Goal: Information Seeking & Learning: Learn about a topic

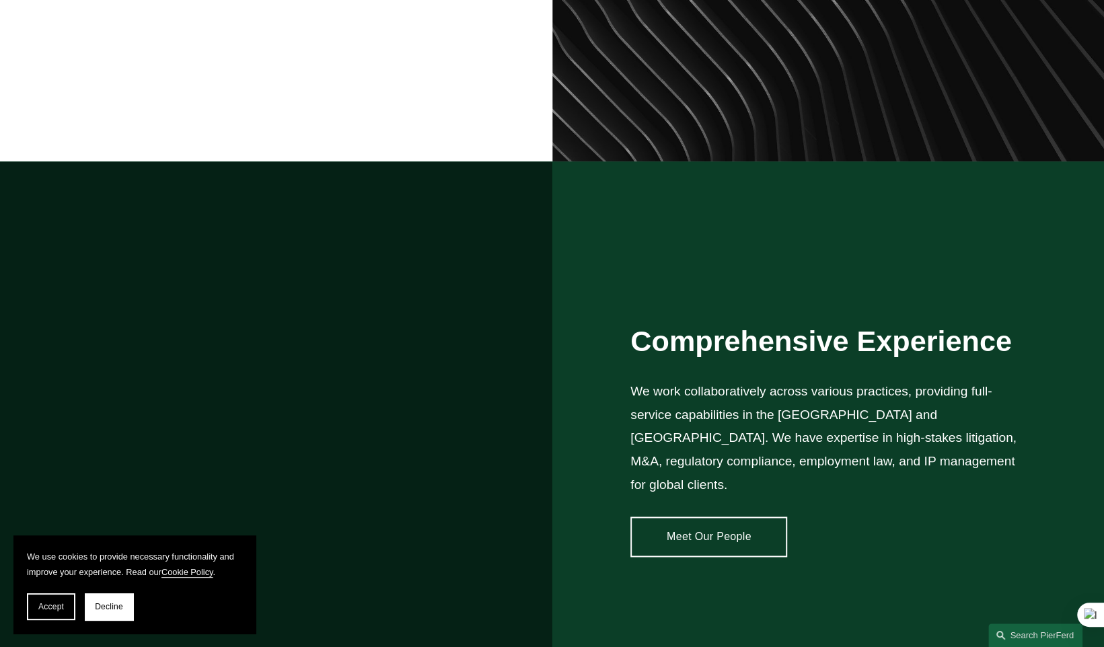
scroll to position [987, 0]
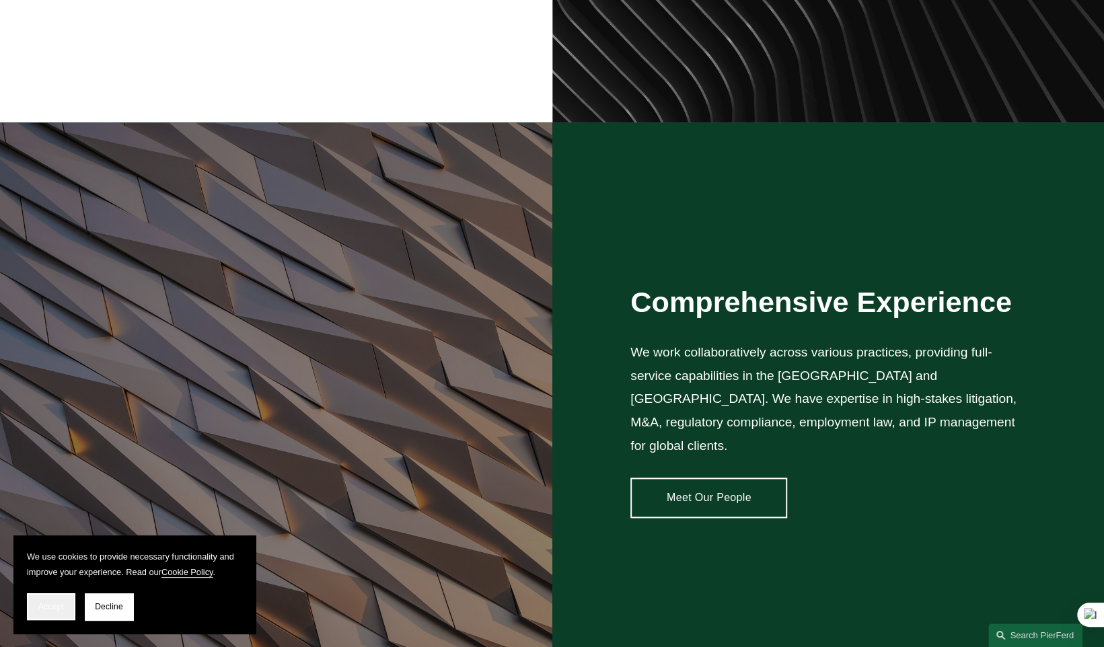
click at [48, 608] on span "Accept" at bounding box center [51, 606] width 26 height 9
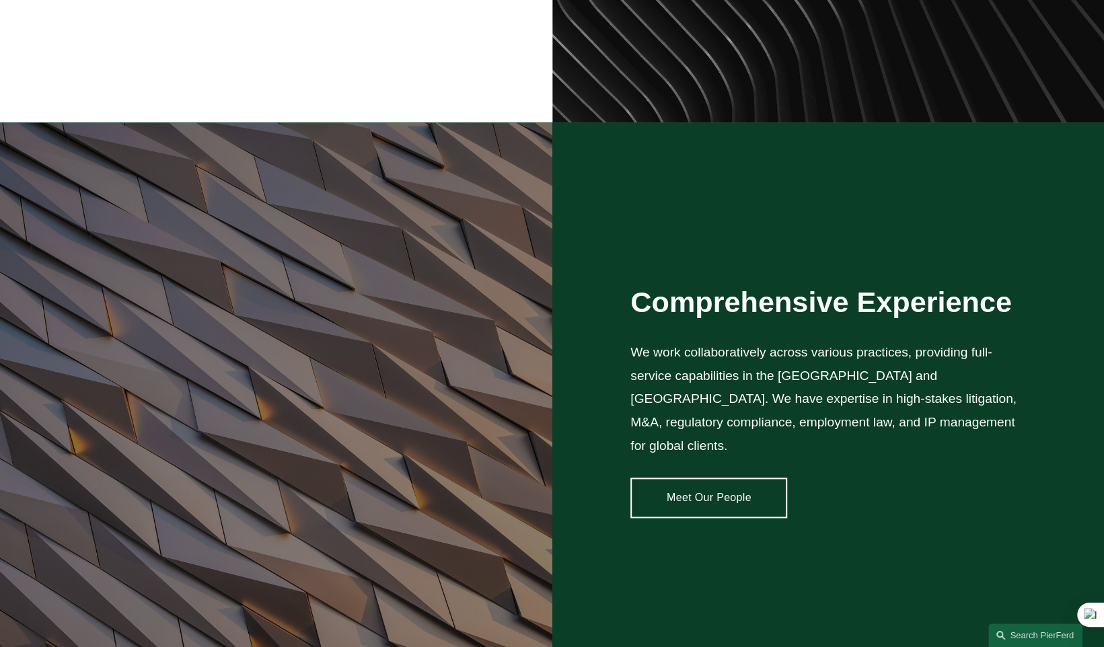
click at [710, 489] on link "Meet Our People" at bounding box center [709, 498] width 157 height 40
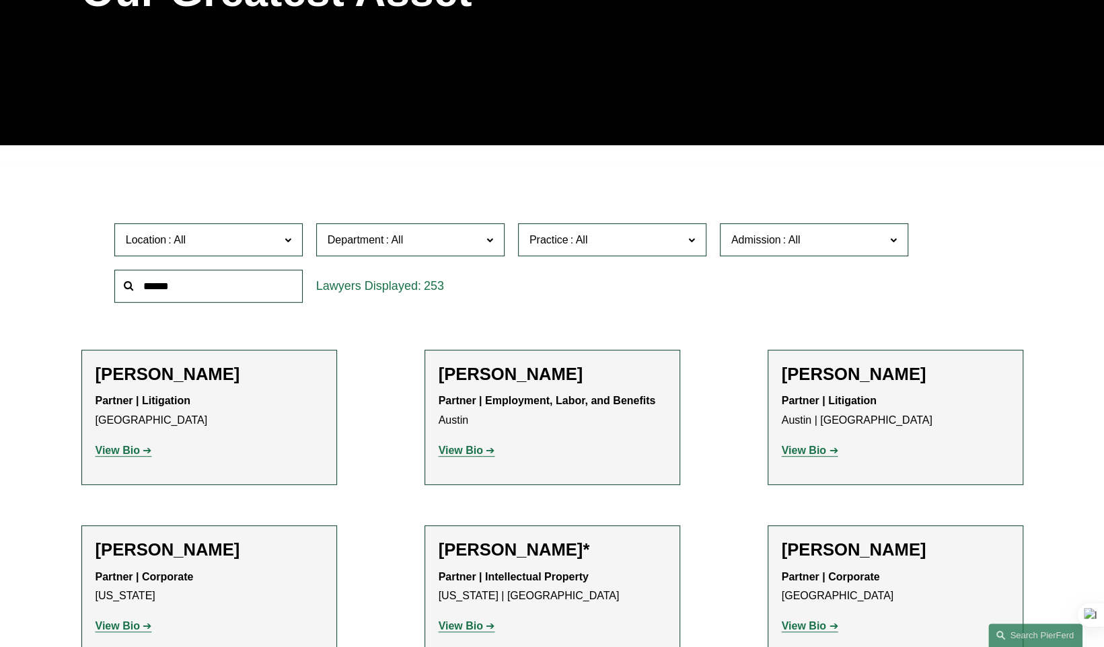
scroll to position [493, 0]
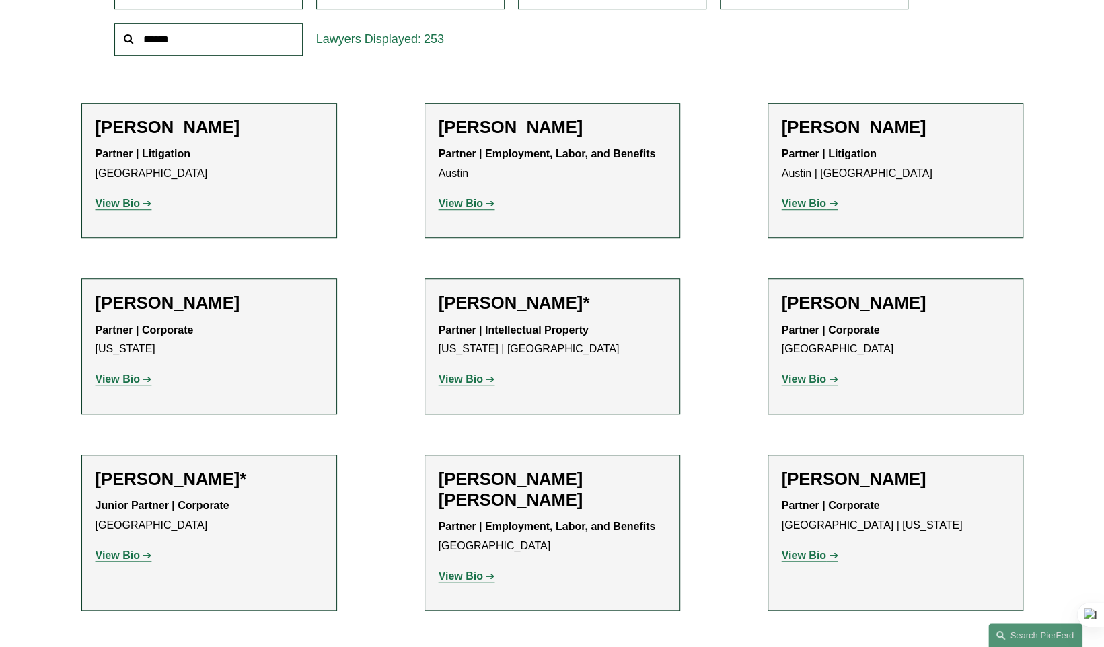
click at [133, 378] on strong "View Bio" at bounding box center [118, 378] width 44 height 11
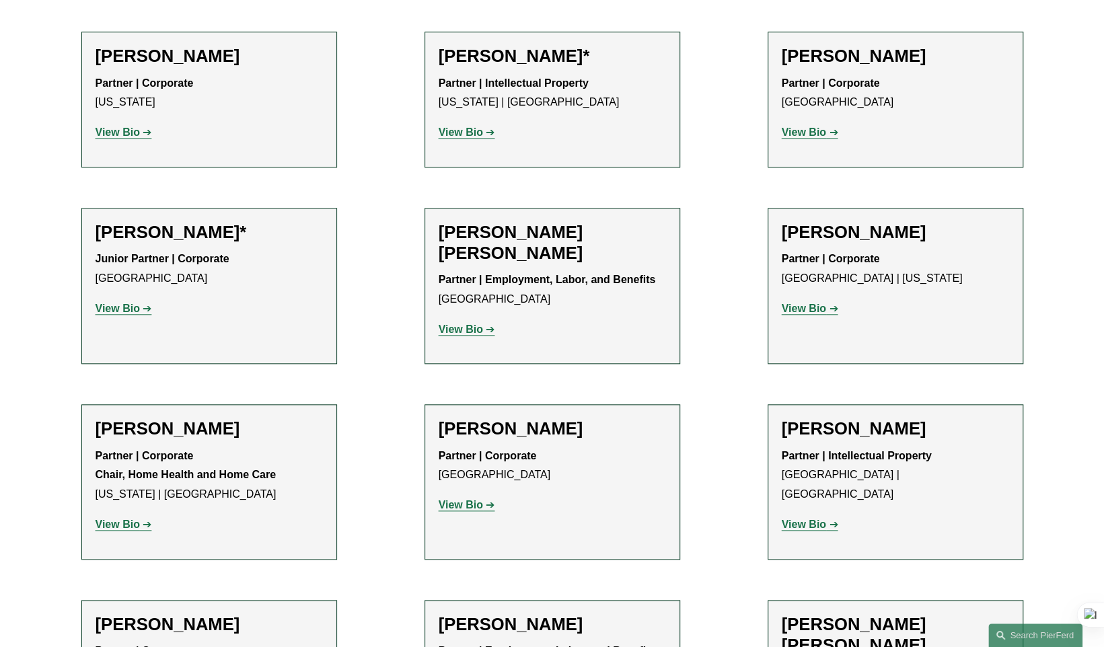
click at [810, 308] on strong "View Bio" at bounding box center [804, 308] width 44 height 11
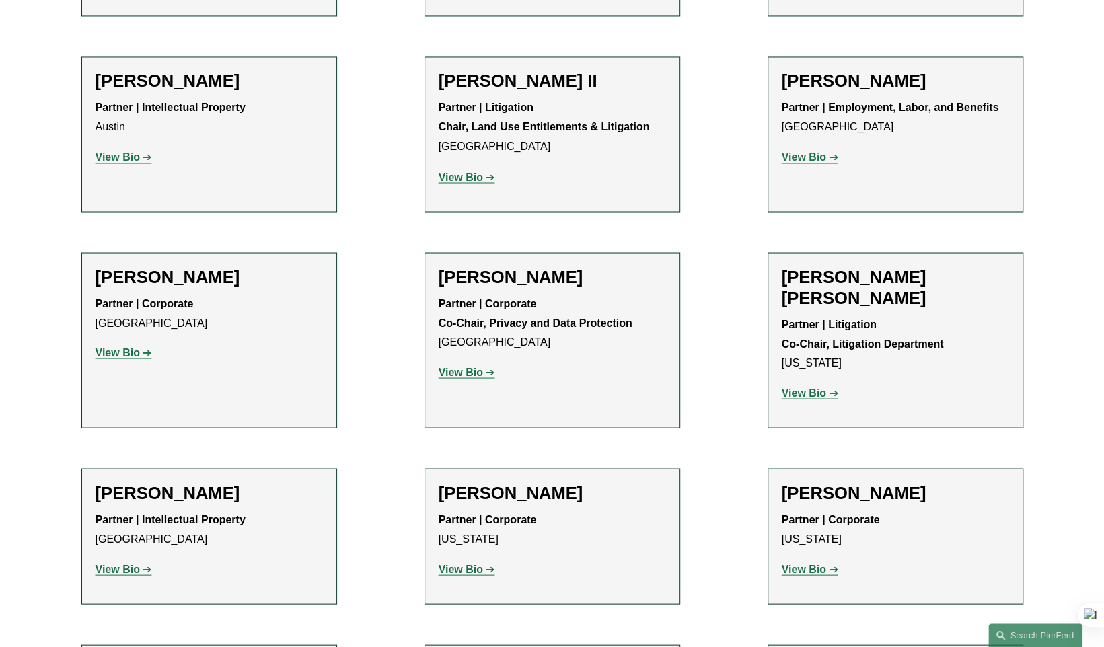
scroll to position [1727, 0]
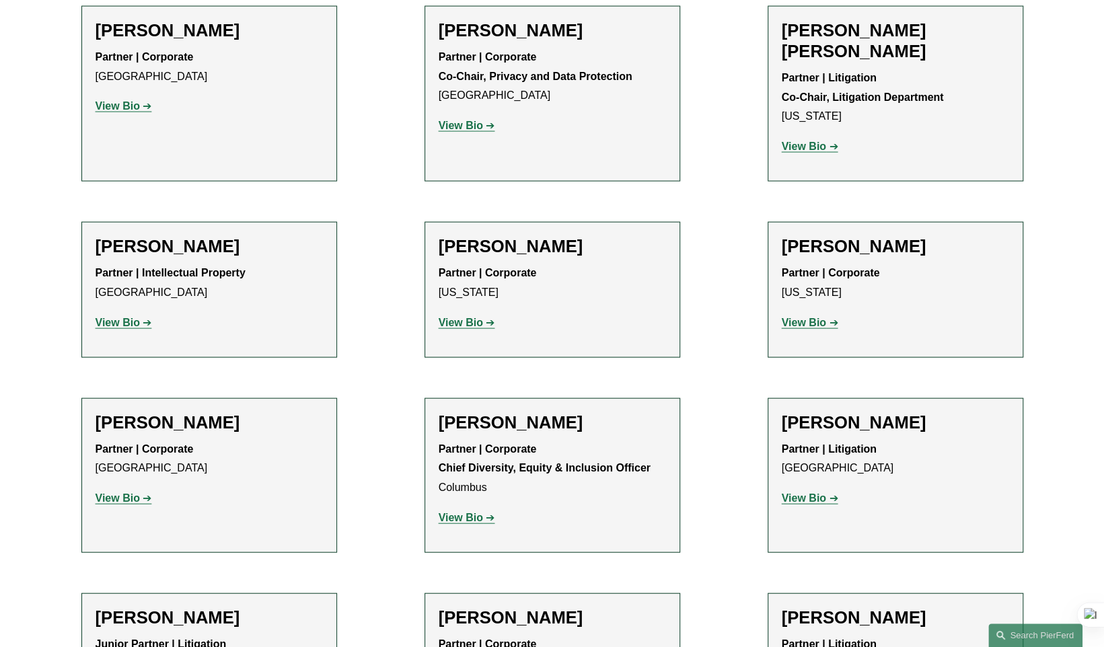
click at [809, 314] on p "View Bio" at bounding box center [895, 324] width 227 height 20
click at [808, 317] on strong "View Bio" at bounding box center [804, 322] width 44 height 11
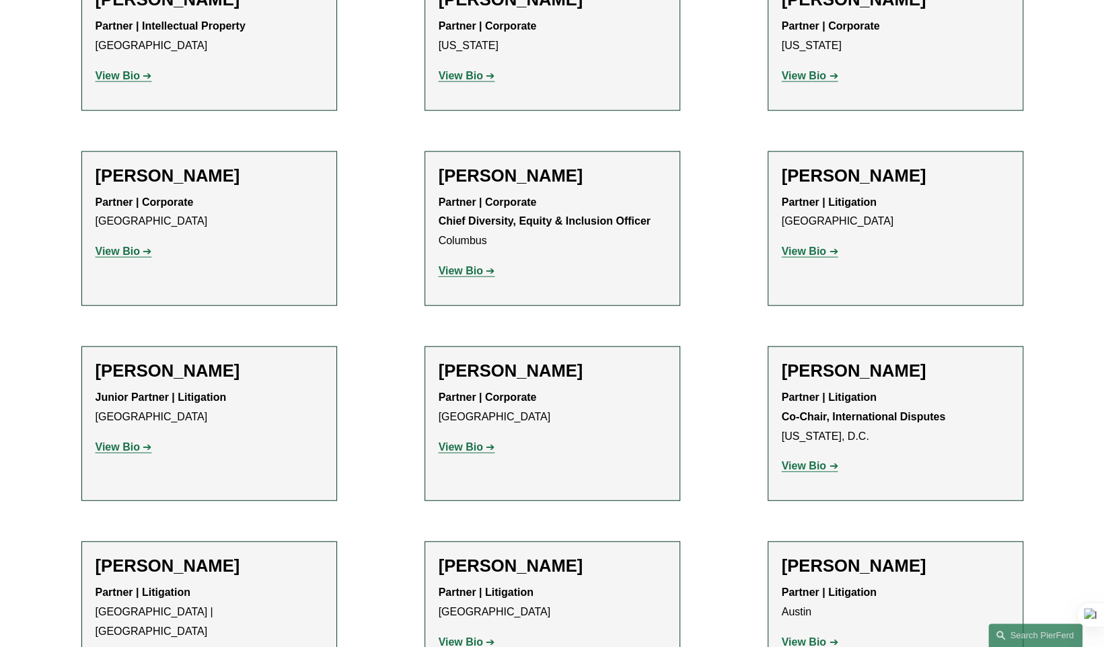
click at [472, 265] on strong "View Bio" at bounding box center [461, 270] width 44 height 11
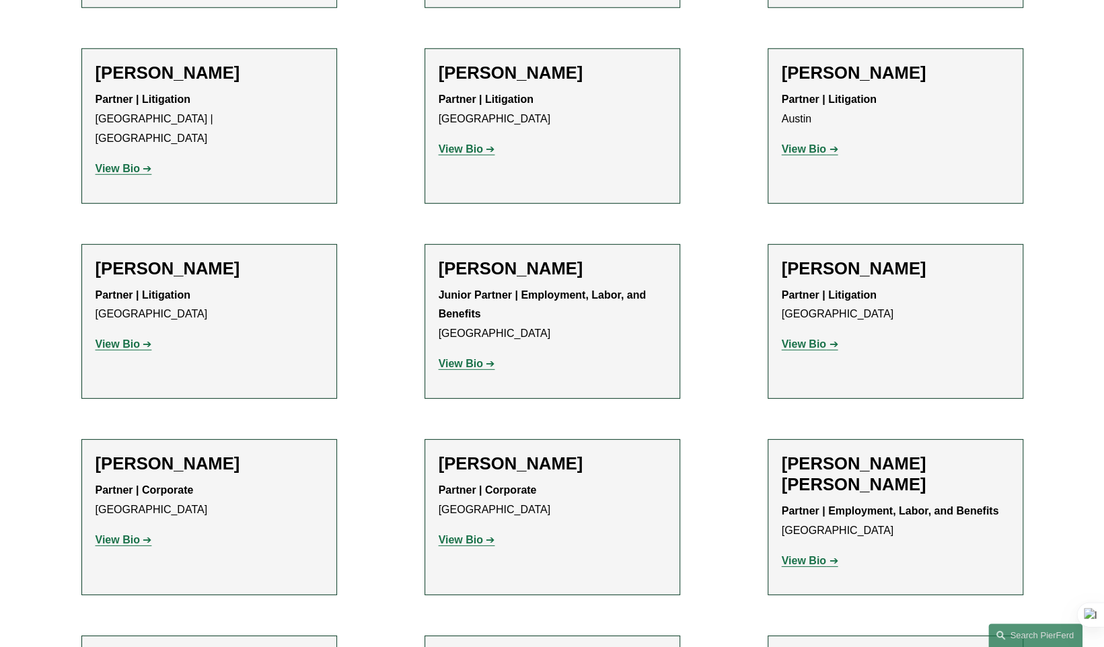
scroll to position [2714, 0]
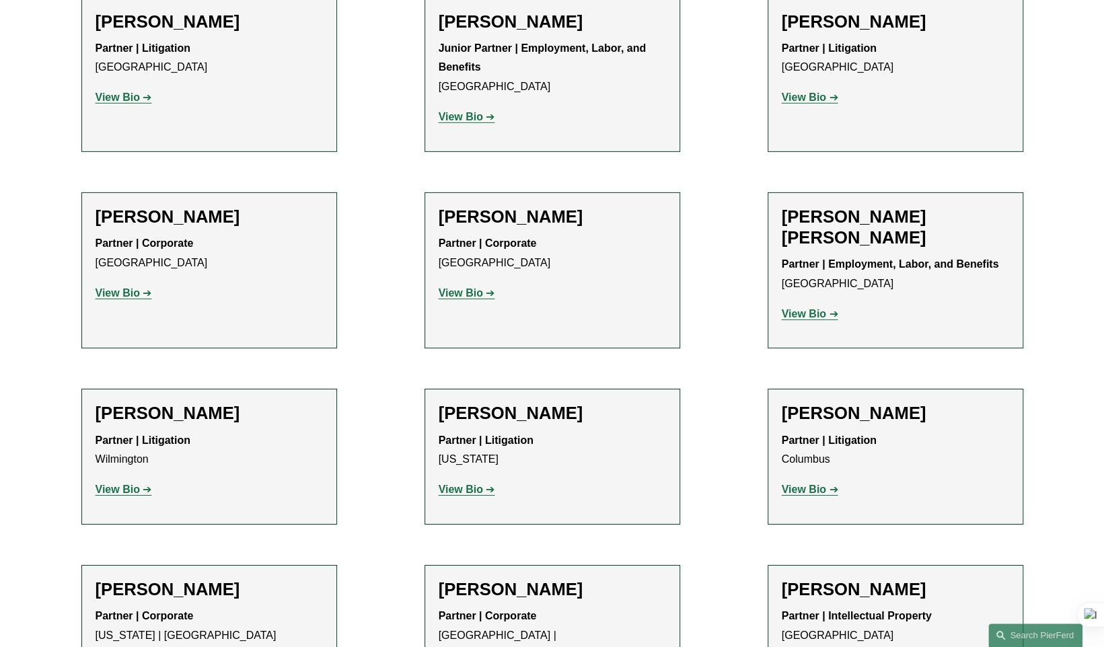
click at [439, 484] on strong "View Bio" at bounding box center [461, 489] width 44 height 11
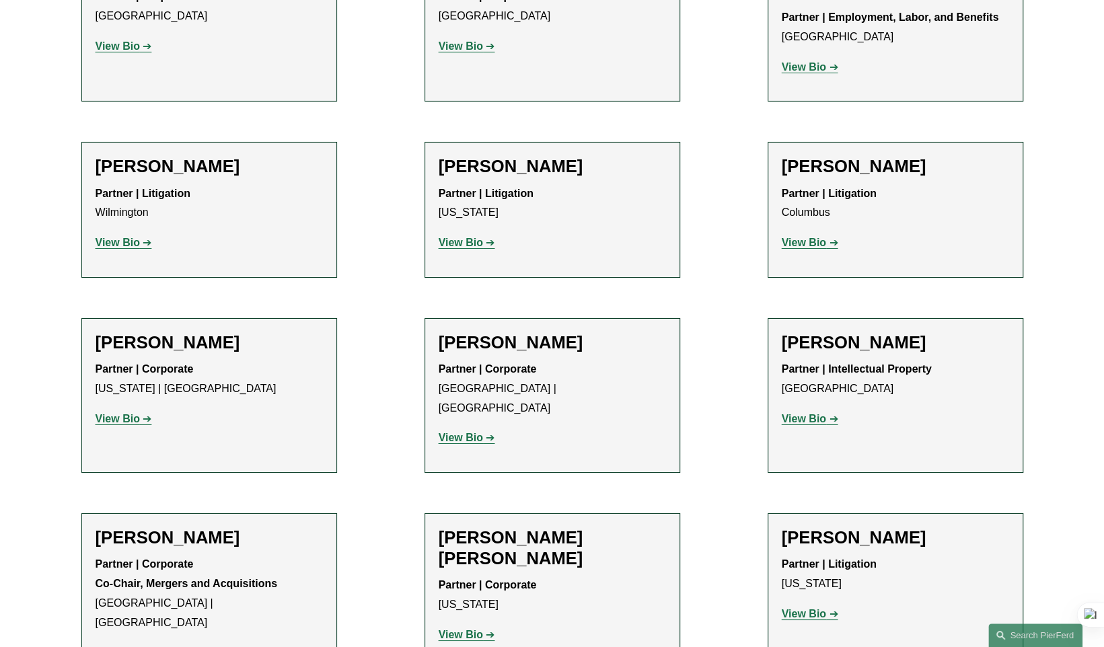
scroll to position [3207, 0]
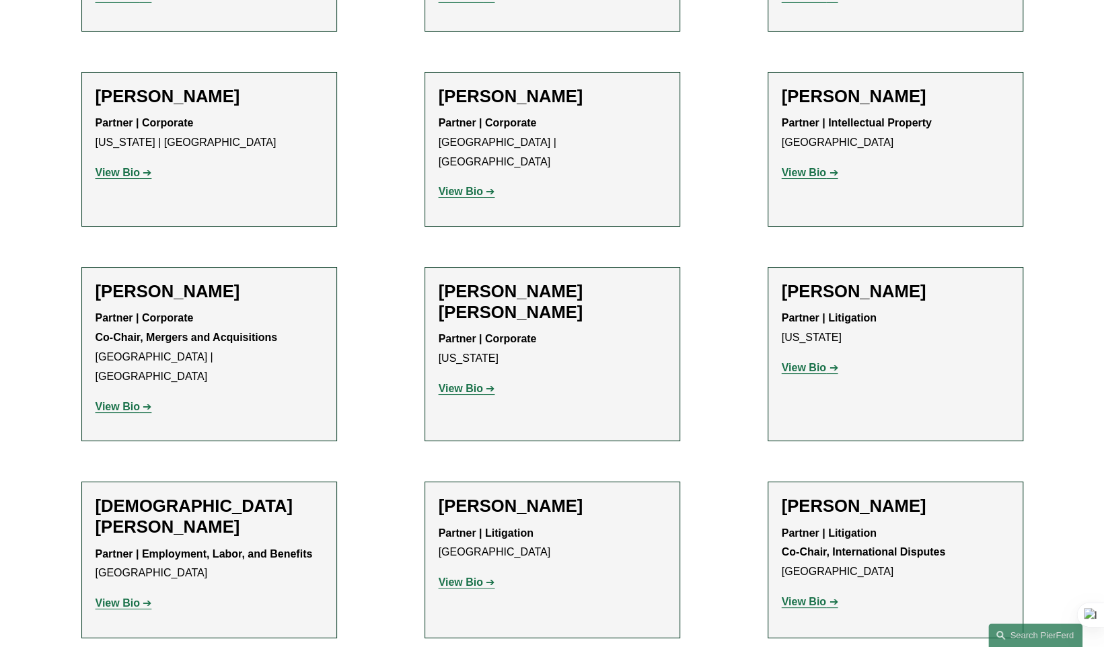
click at [825, 362] on strong "View Bio" at bounding box center [804, 367] width 44 height 11
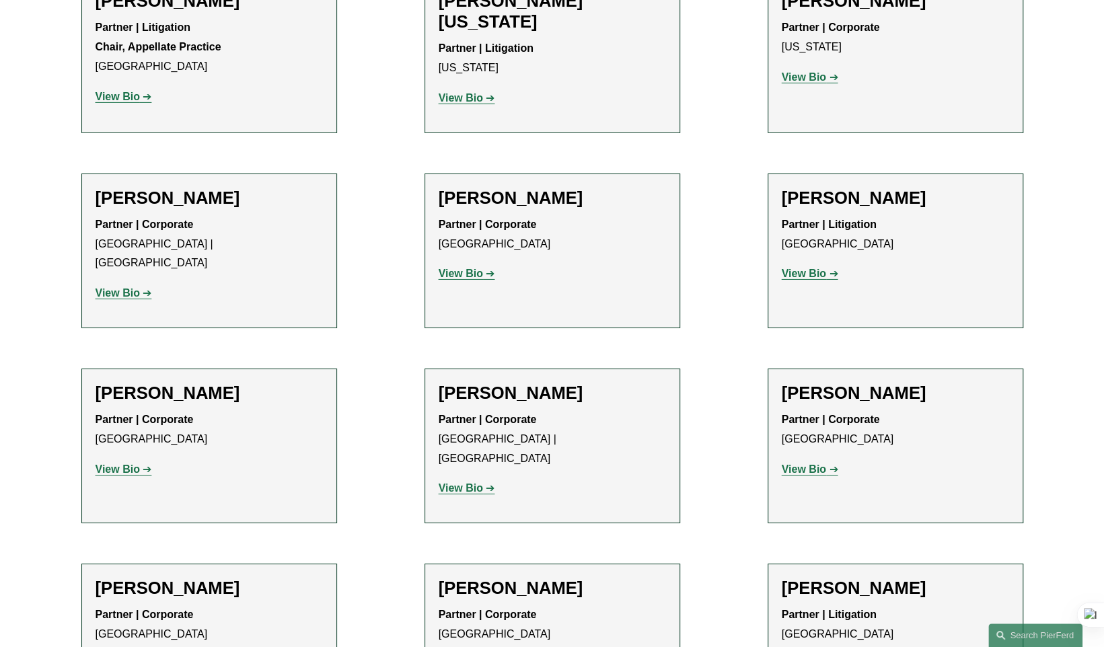
scroll to position [15809, 0]
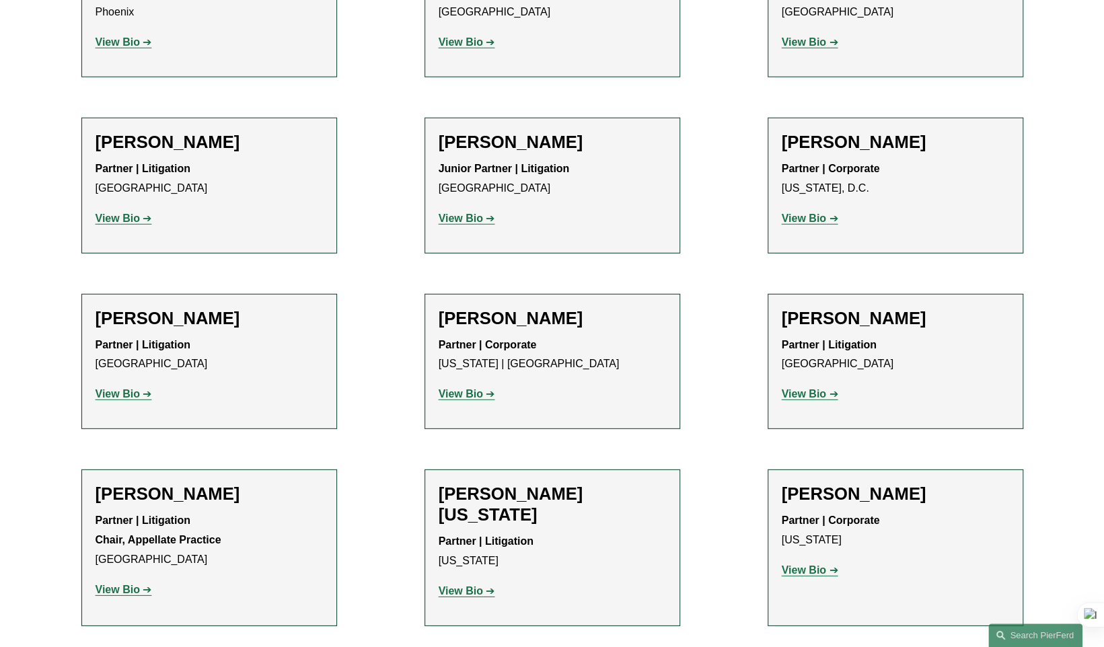
scroll to position [15316, 0]
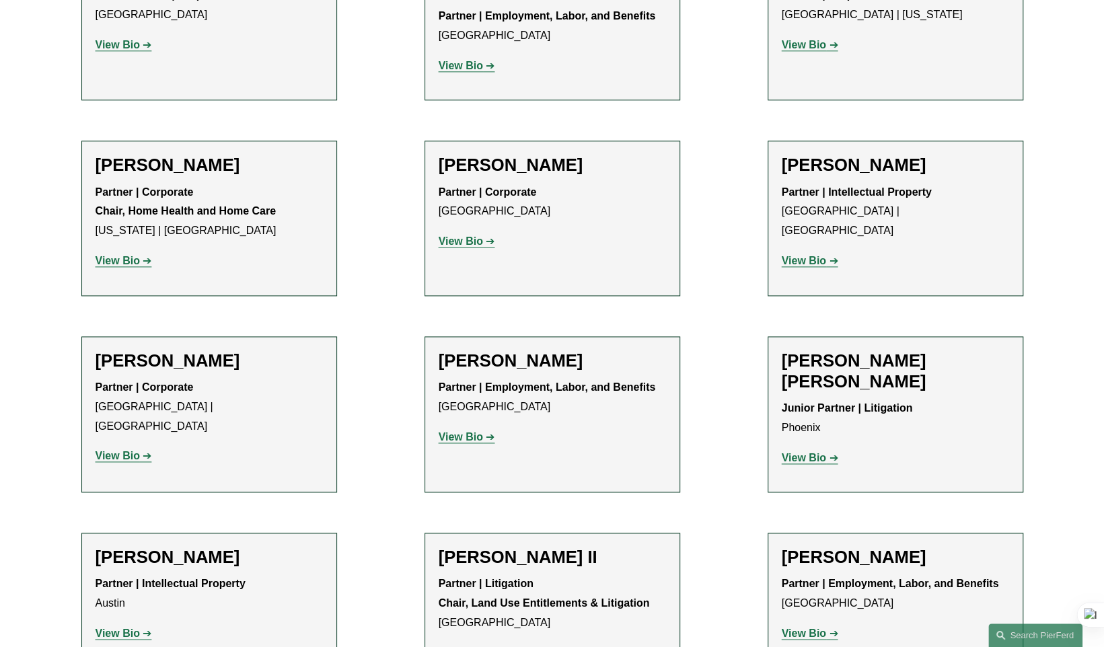
scroll to position [0, 0]
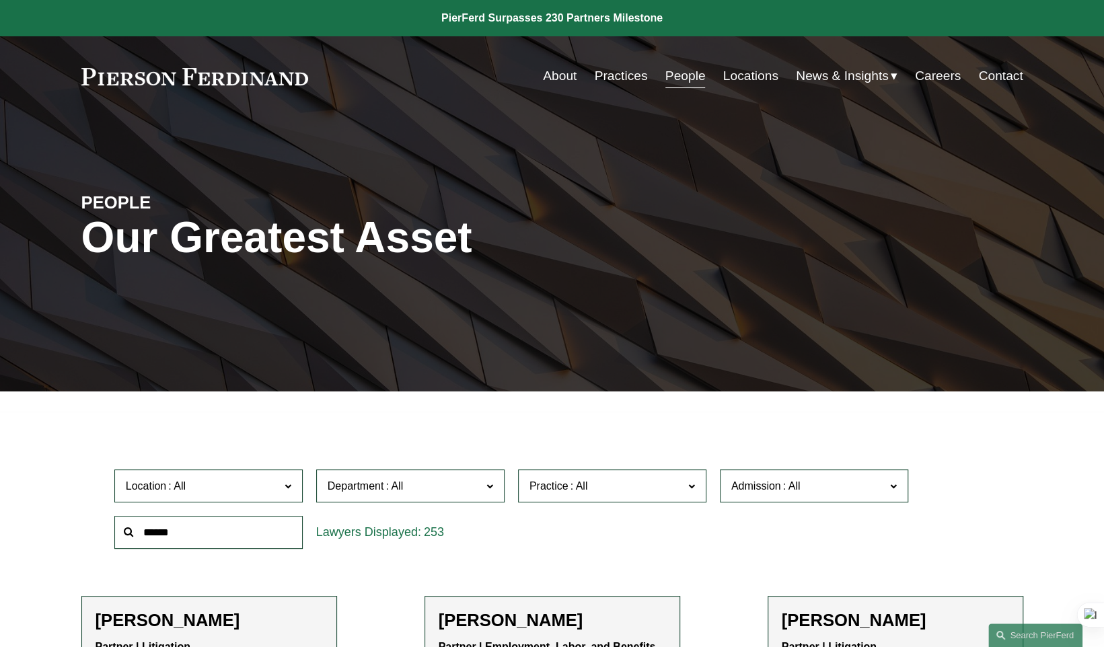
click at [624, 75] on link "Practices" at bounding box center [620, 76] width 53 height 26
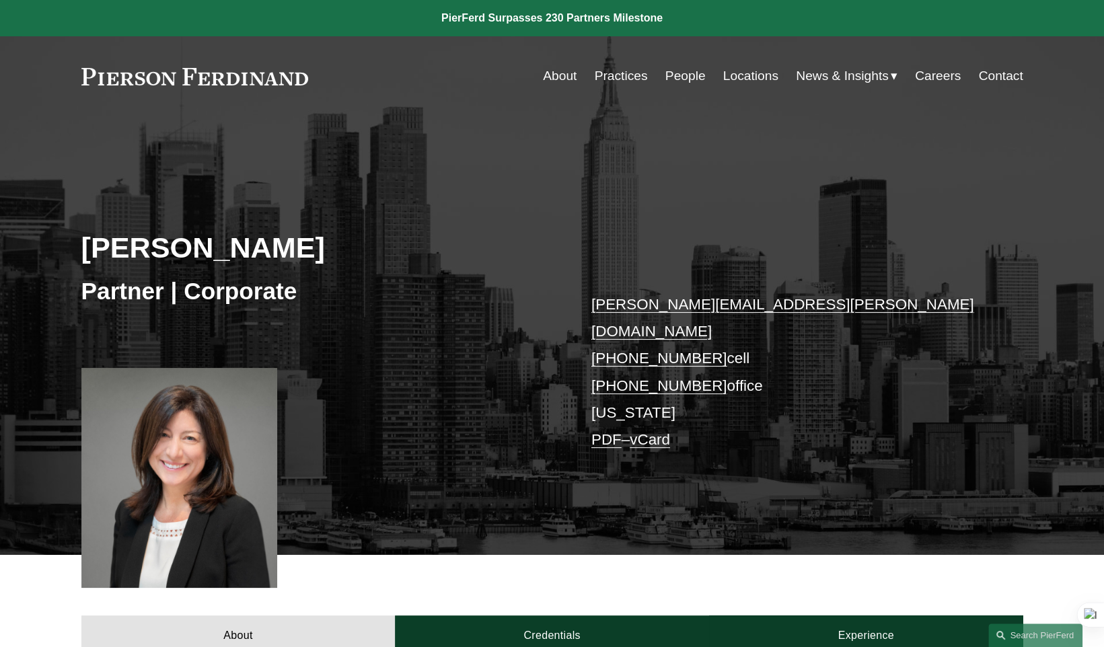
scroll to position [246, 0]
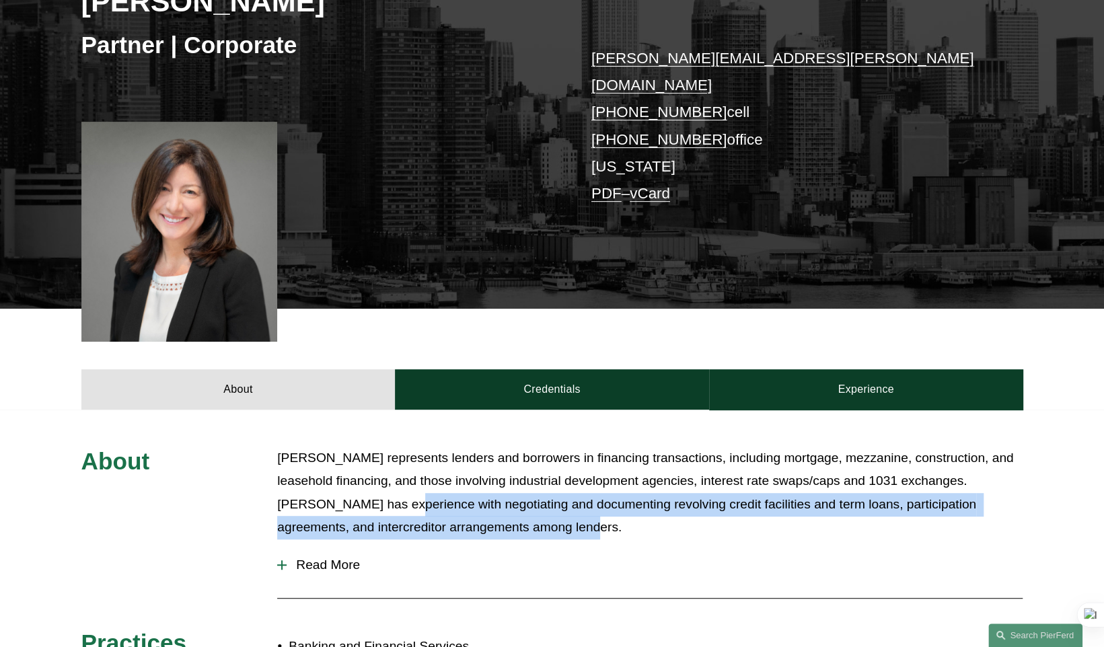
drag, startPoint x: 351, startPoint y: 474, endPoint x: 637, endPoint y: 507, distance: 287.2
click at [637, 507] on p "Cathleen D. Allen represents lenders and borrowers in financing transactions, i…" at bounding box center [650, 493] width 746 height 93
click at [538, 485] on p "Cathleen D. Allen represents lenders and borrowers in financing transactions, i…" at bounding box center [650, 493] width 746 height 93
drag, startPoint x: 336, startPoint y: 482, endPoint x: 622, endPoint y: 515, distance: 287.3
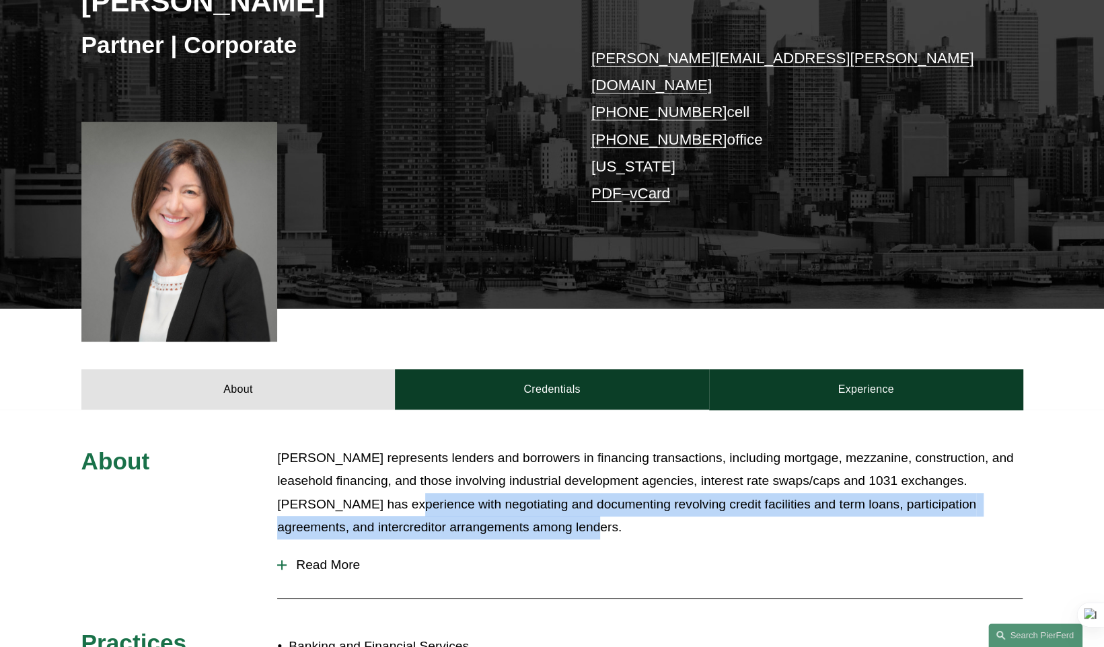
click at [622, 515] on p "Cathleen D. Allen represents lenders and borrowers in financing transactions, i…" at bounding box center [650, 493] width 746 height 93
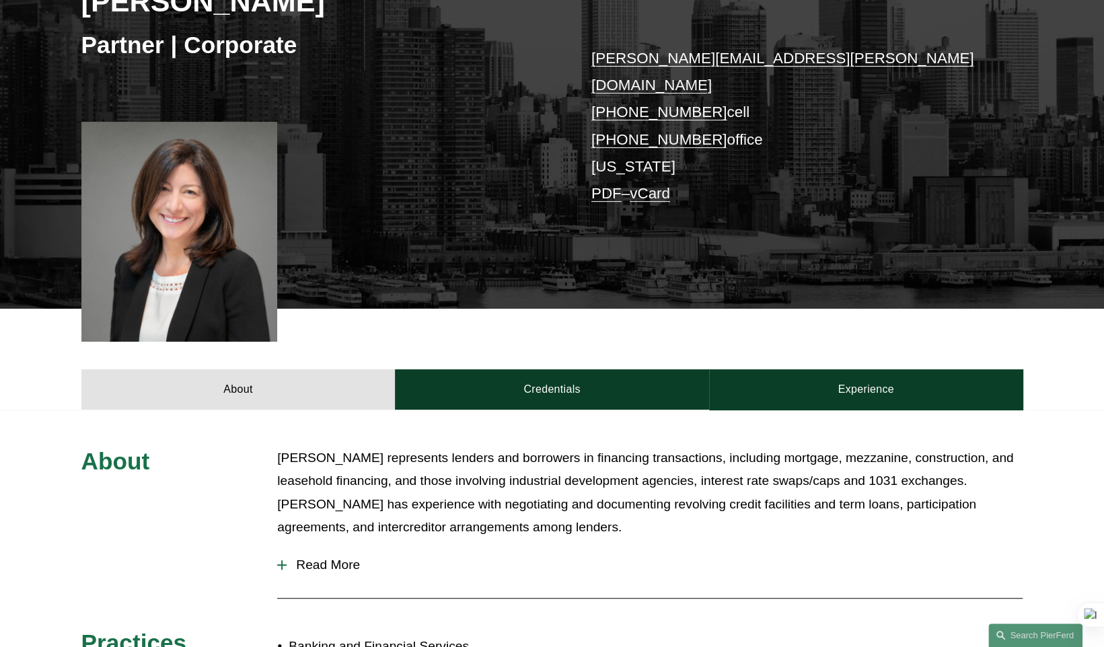
scroll to position [493, 0]
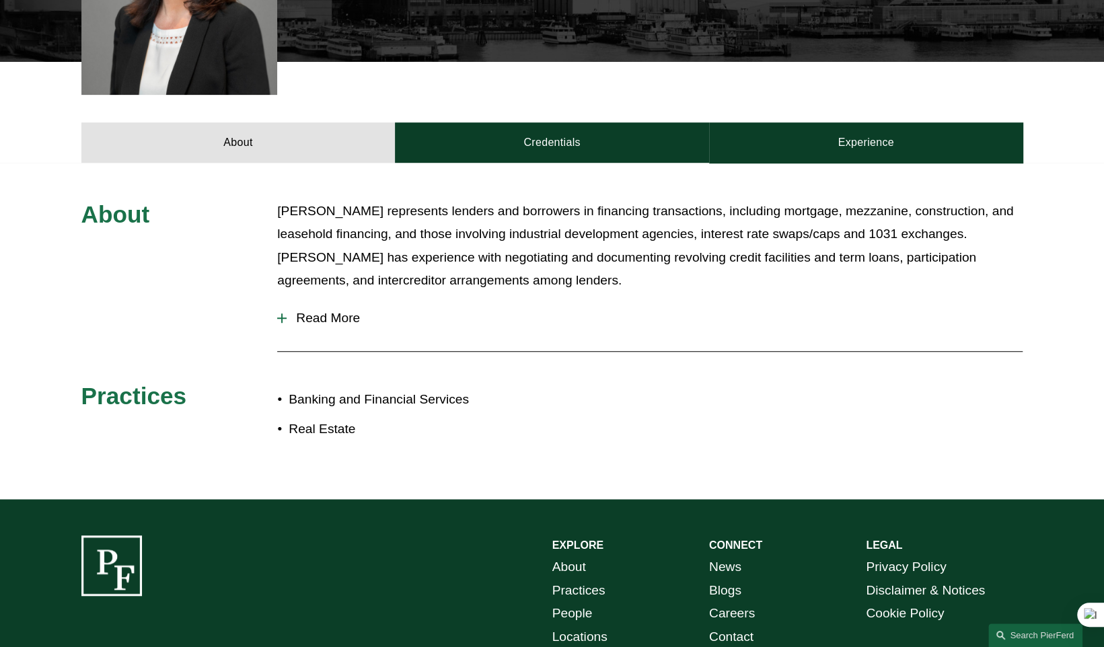
click at [334, 311] on span "Read More" at bounding box center [655, 318] width 736 height 15
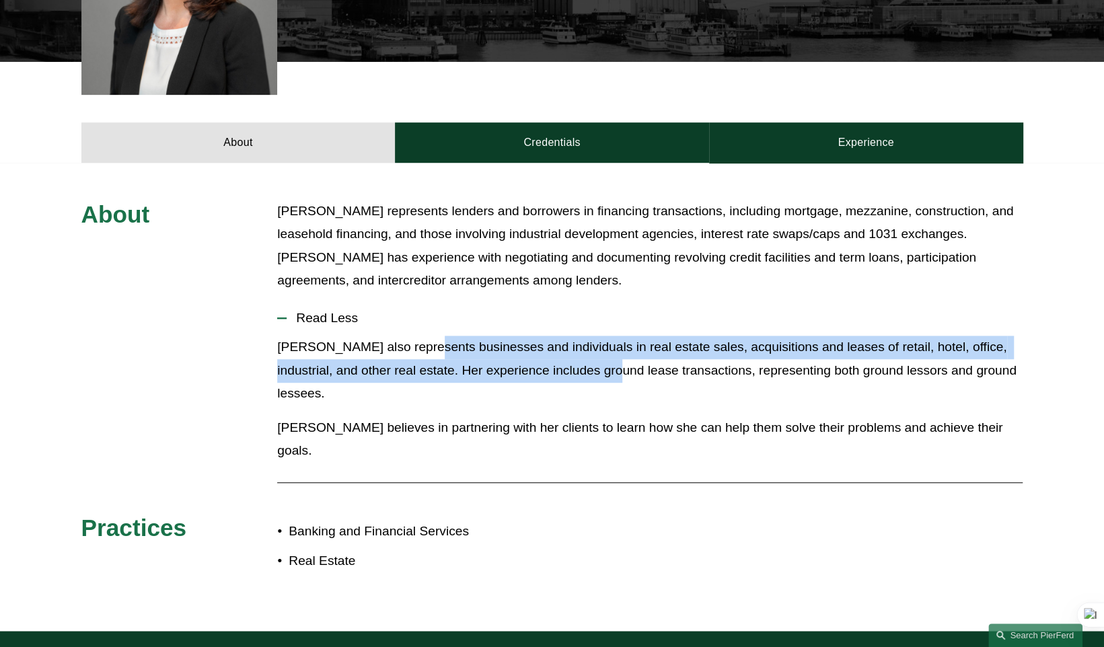
drag, startPoint x: 458, startPoint y: 326, endPoint x: 585, endPoint y: 357, distance: 131.6
click at [585, 357] on p "Cathy also represents businesses and individuals in real estate sales, acquisit…" at bounding box center [650, 371] width 746 height 70
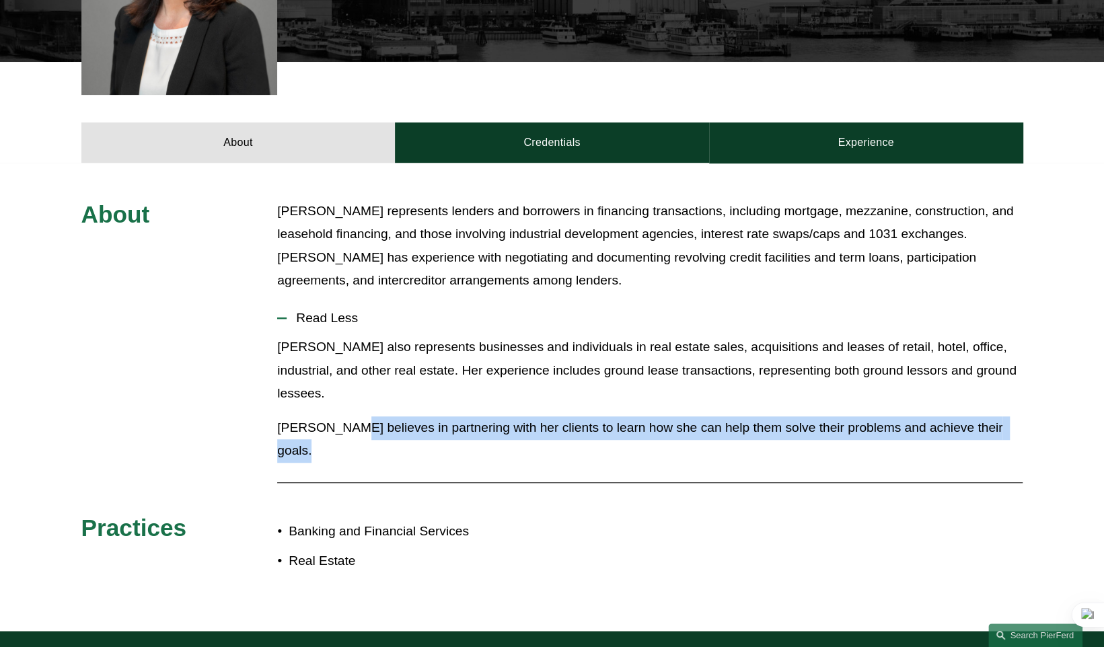
drag, startPoint x: 411, startPoint y: 381, endPoint x: 828, endPoint y: 406, distance: 418.0
click at [828, 406] on div "About Cathleen D. Allen represents lenders and borrowers in financing transacti…" at bounding box center [552, 397] width 1104 height 395
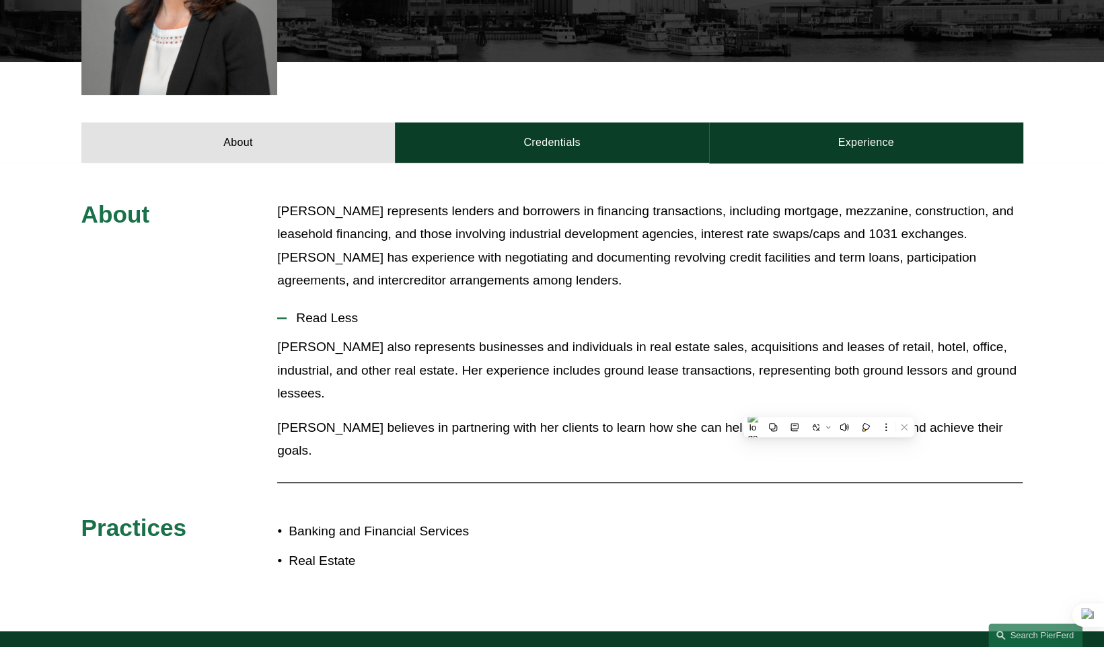
click at [828, 473] on div at bounding box center [650, 483] width 746 height 20
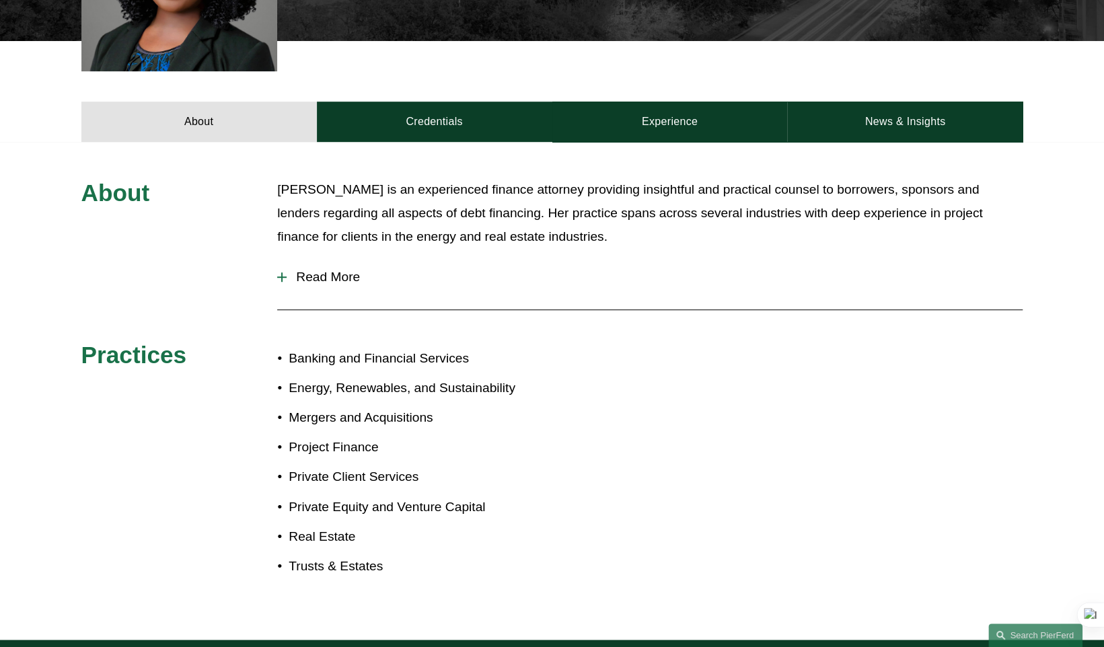
scroll to position [740, 0]
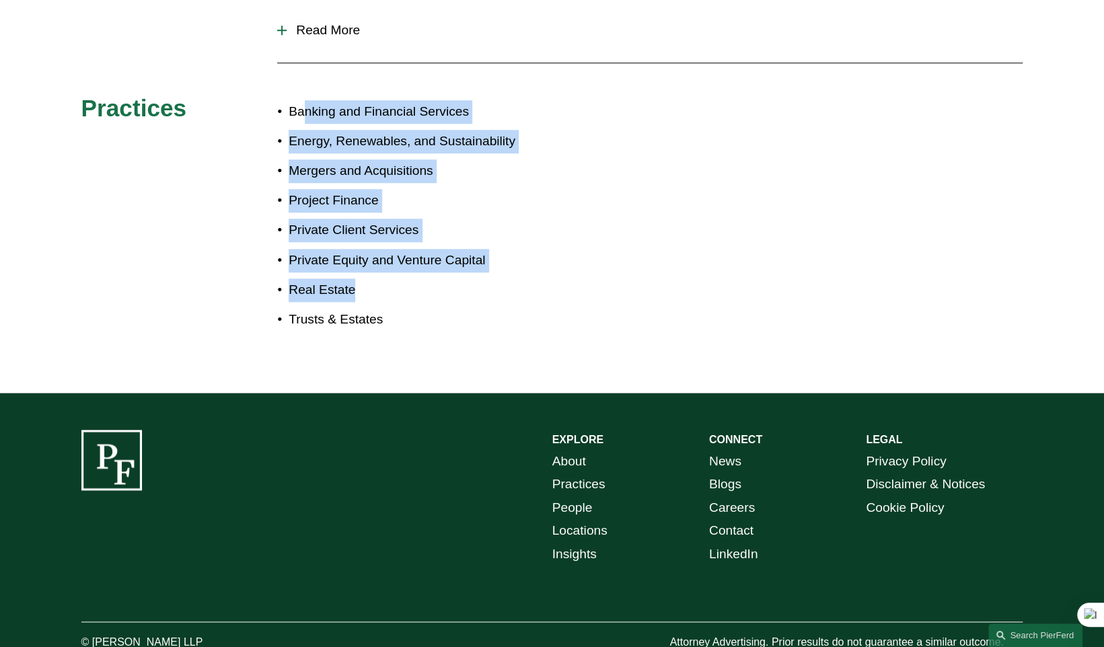
drag, startPoint x: 306, startPoint y: 106, endPoint x: 433, endPoint y: 301, distance: 232.9
click at [433, 301] on ul "Banking and Financial Services Energy, Renewables, and Sustainability Mergers a…" at bounding box center [414, 215] width 275 height 231
click at [433, 301] on p "Real Estate" at bounding box center [420, 291] width 263 height 24
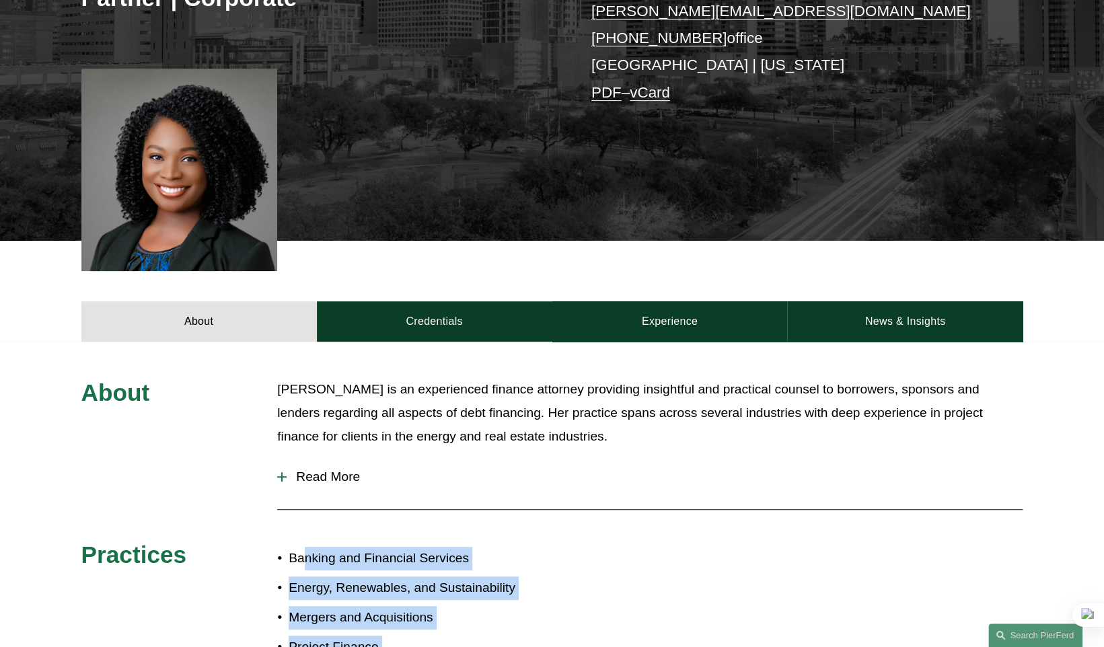
scroll to position [0, 0]
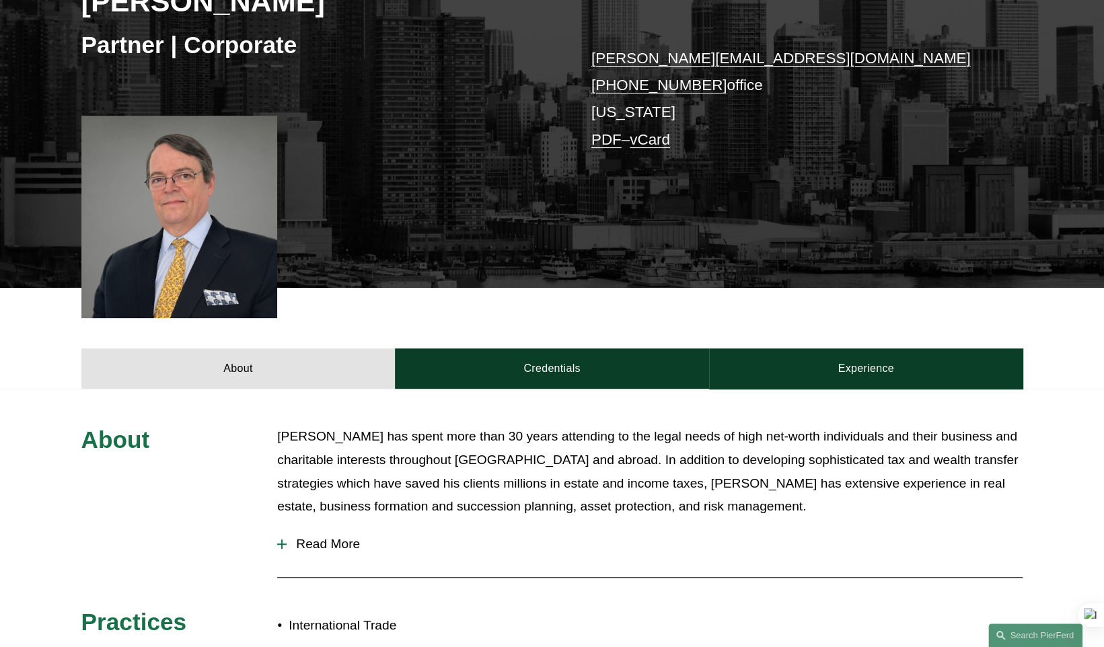
scroll to position [493, 0]
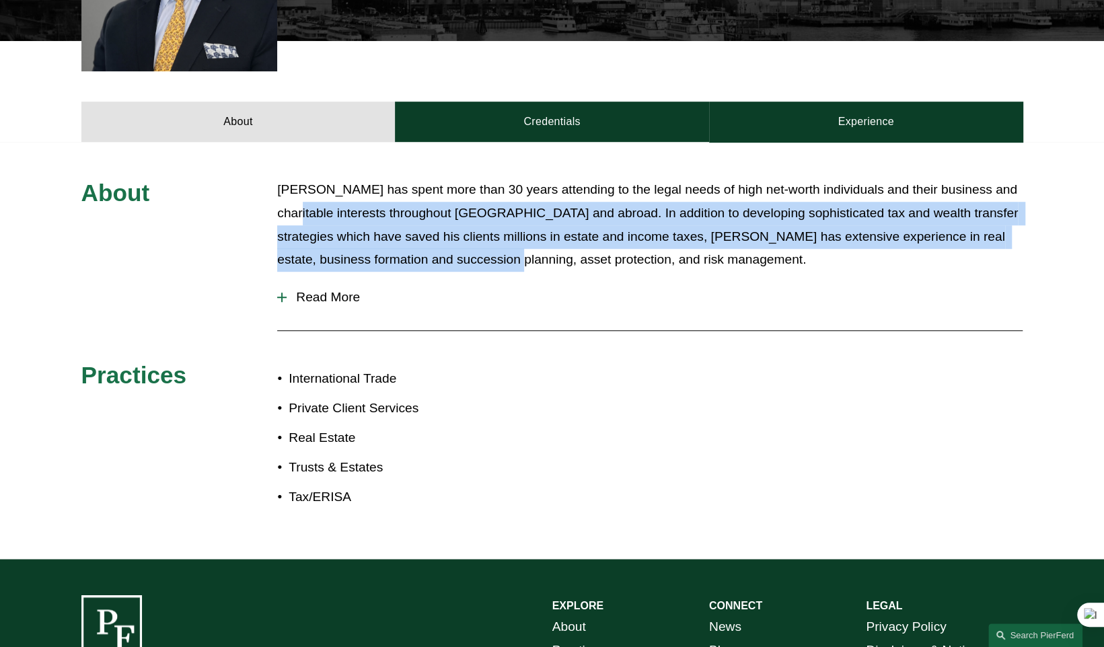
drag, startPoint x: 317, startPoint y: 217, endPoint x: 515, endPoint y: 263, distance: 203.2
click at [515, 263] on p "Mr. Briggs has spent more than 30 years attending to the legal needs of high ne…" at bounding box center [650, 224] width 746 height 93
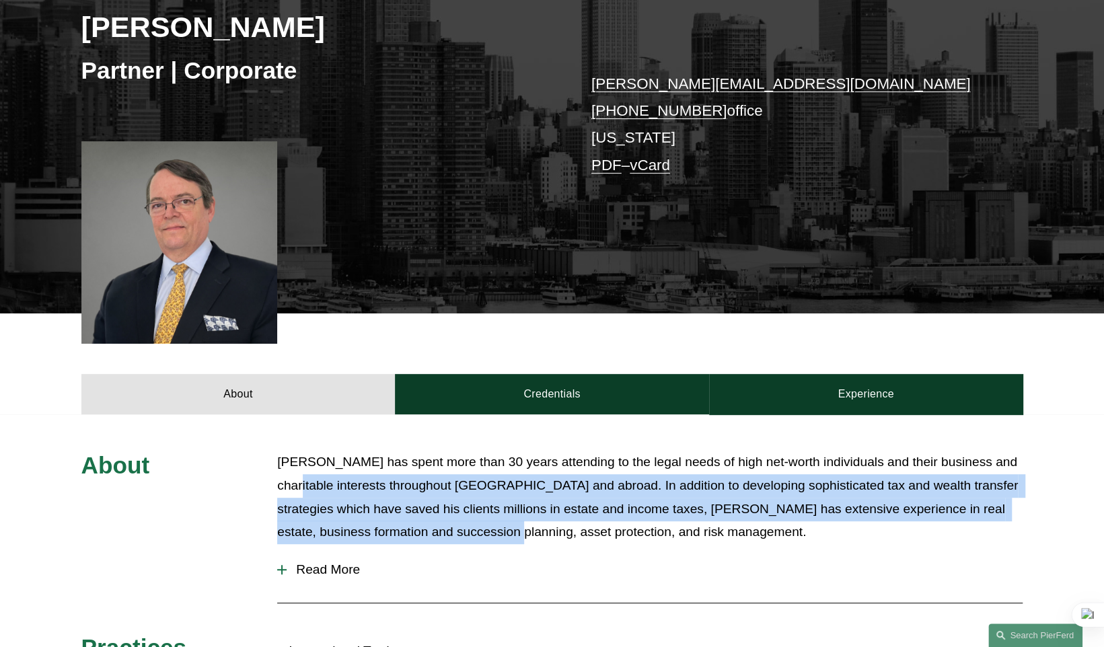
scroll to position [0, 0]
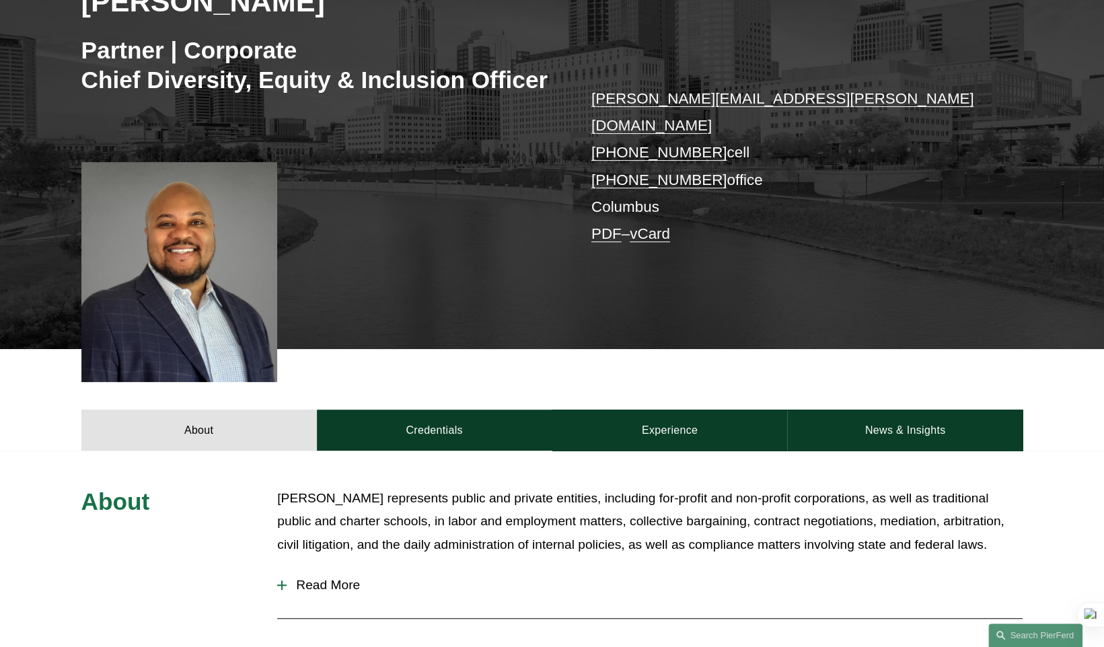
scroll to position [493, 0]
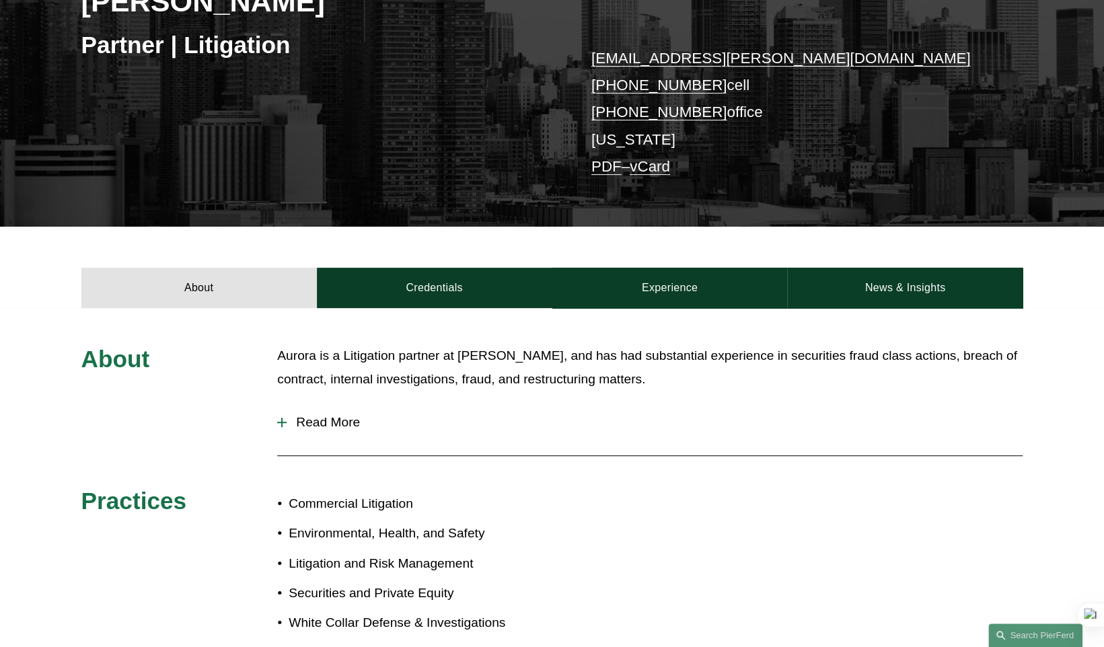
scroll to position [493, 0]
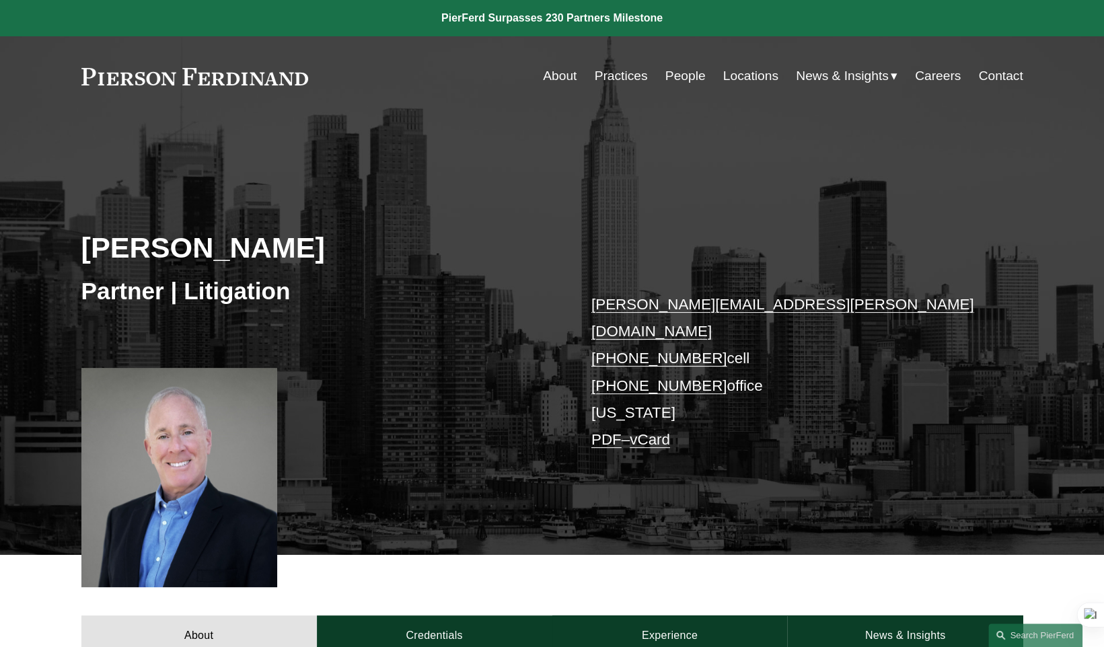
scroll to position [246, 0]
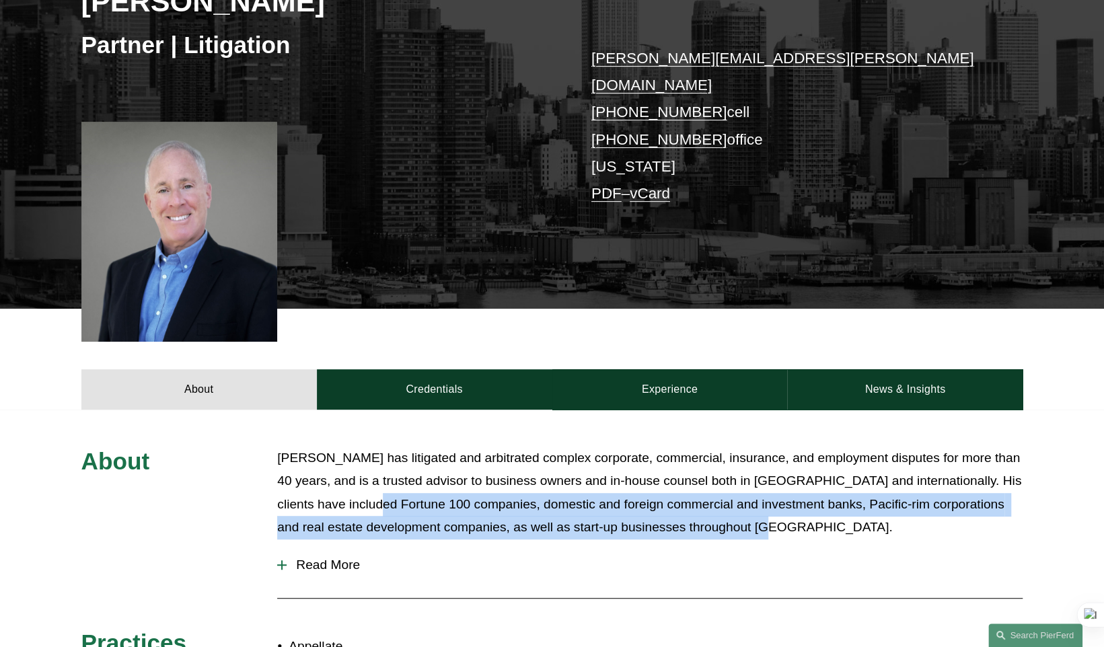
drag, startPoint x: 367, startPoint y: 481, endPoint x: 743, endPoint y: 507, distance: 377.0
click at [743, 507] on p "[PERSON_NAME] has litigated and arbitrated complex corporate, commercial, insur…" at bounding box center [650, 493] width 746 height 93
click at [743, 507] on p "Mr. Cohen has litigated and arbitrated complex corporate, commercial, insurance…" at bounding box center [650, 493] width 746 height 93
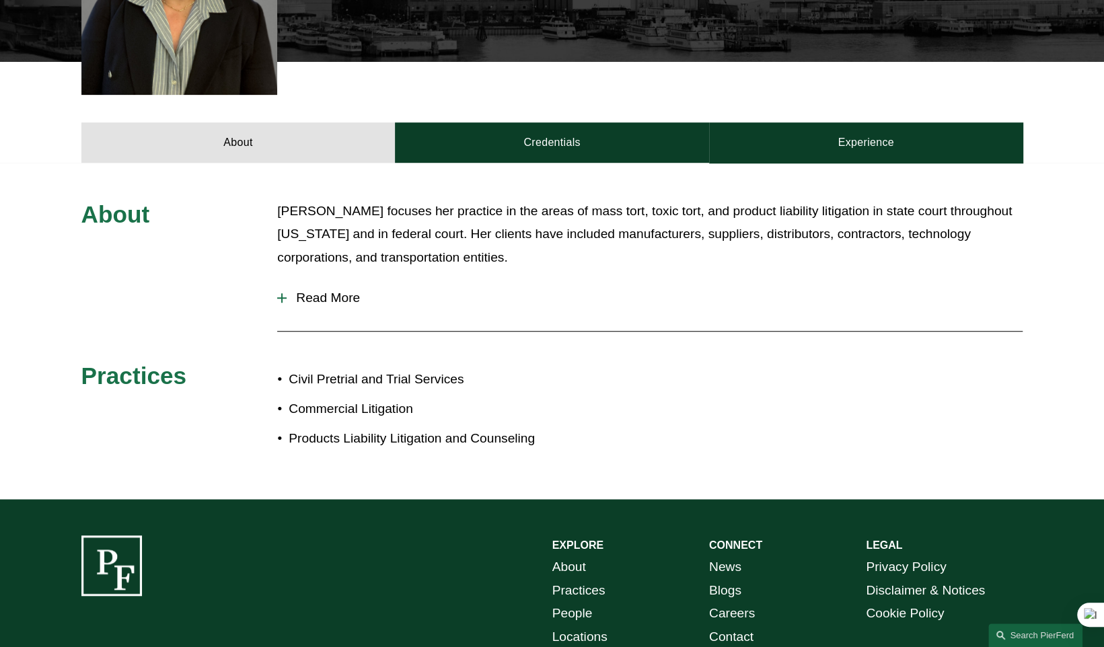
scroll to position [246, 0]
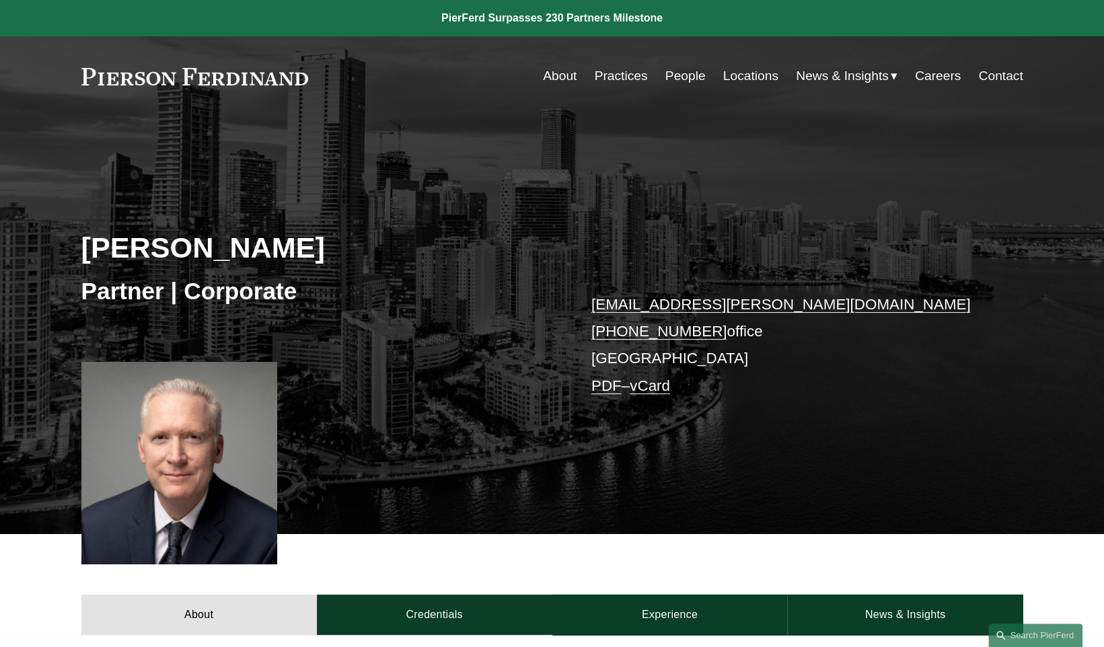
scroll to position [246, 0]
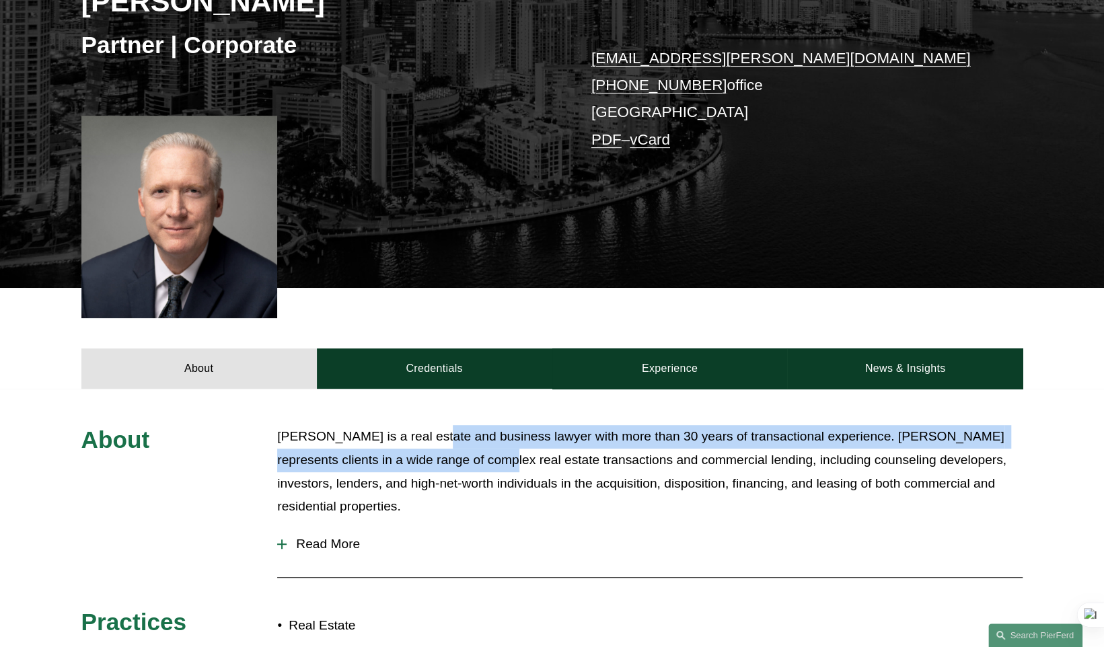
drag, startPoint x: 433, startPoint y: 442, endPoint x: 501, endPoint y: 463, distance: 71.1
click at [501, 463] on p "Mark S. Weinberg is a real estate and business lawyer with more than 30 years o…" at bounding box center [650, 471] width 746 height 93
click at [455, 466] on p "Mark S. Weinberg is a real estate and business lawyer with more than 30 years o…" at bounding box center [650, 471] width 746 height 93
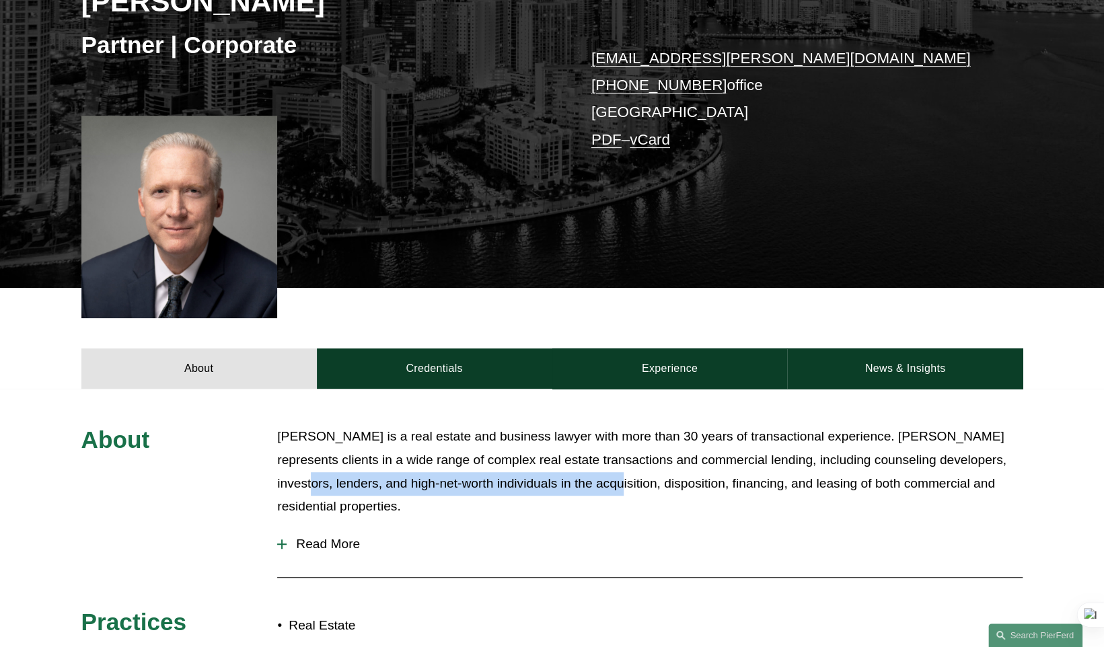
drag, startPoint x: 301, startPoint y: 485, endPoint x: 613, endPoint y: 495, distance: 312.4
click at [613, 495] on p "Mark S. Weinberg is a real estate and business lawyer with more than 30 years o…" at bounding box center [650, 471] width 746 height 93
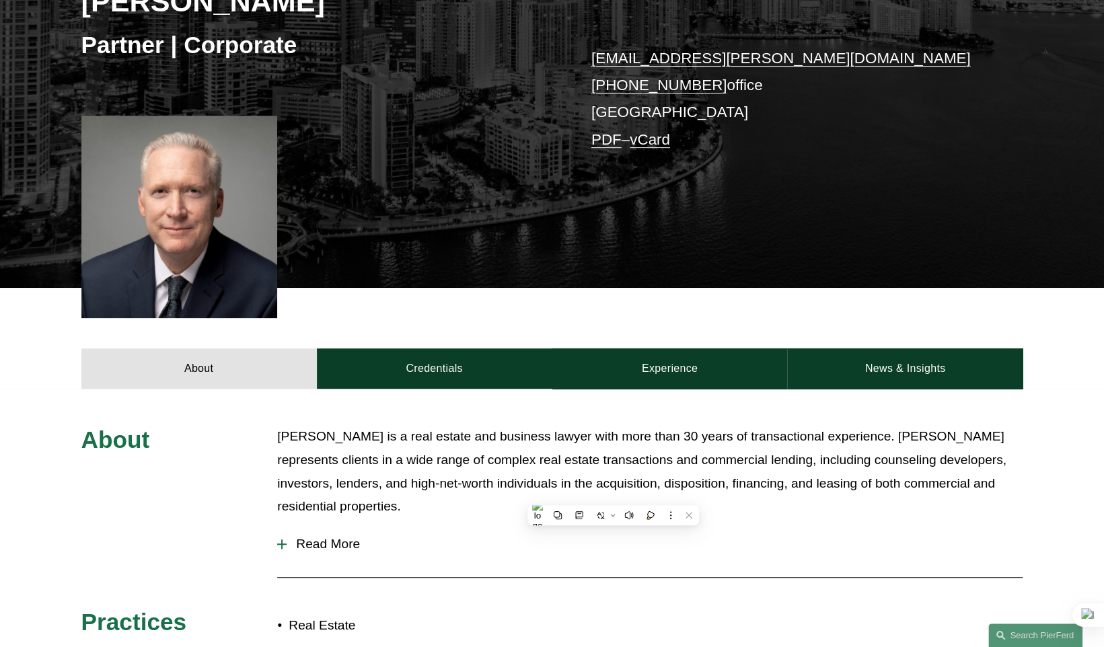
drag, startPoint x: 613, startPoint y: 495, endPoint x: 486, endPoint y: 503, distance: 127.5
click at [486, 503] on p "Mark S. Weinberg is a real estate and business lawyer with more than 30 years o…" at bounding box center [650, 471] width 746 height 93
click at [336, 536] on button "Read More" at bounding box center [650, 544] width 746 height 35
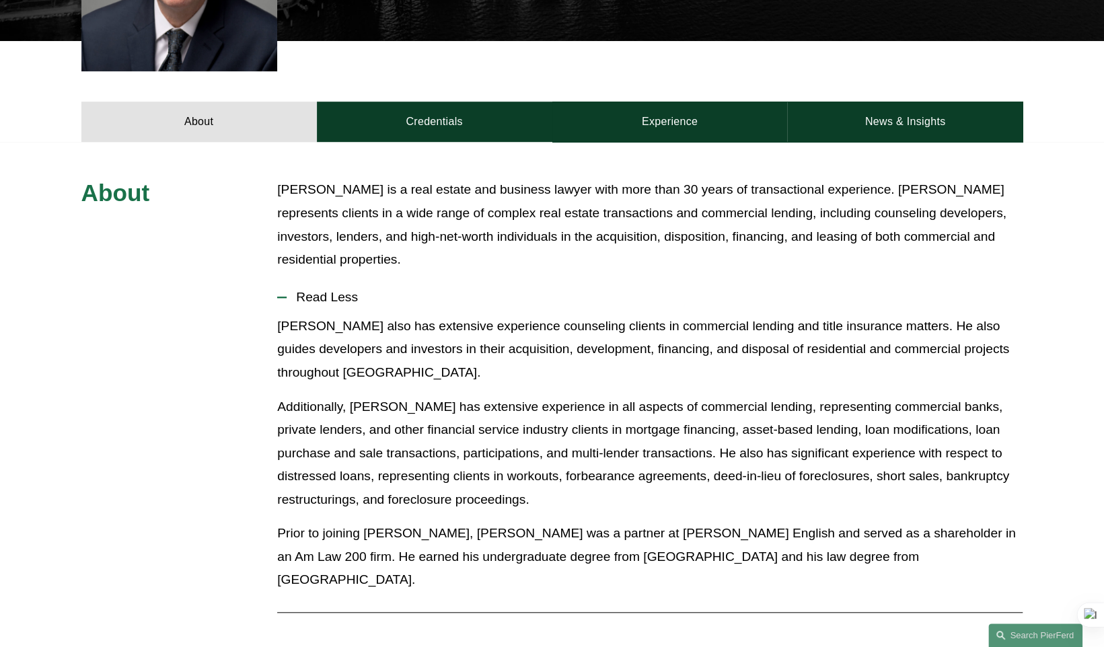
scroll to position [740, 0]
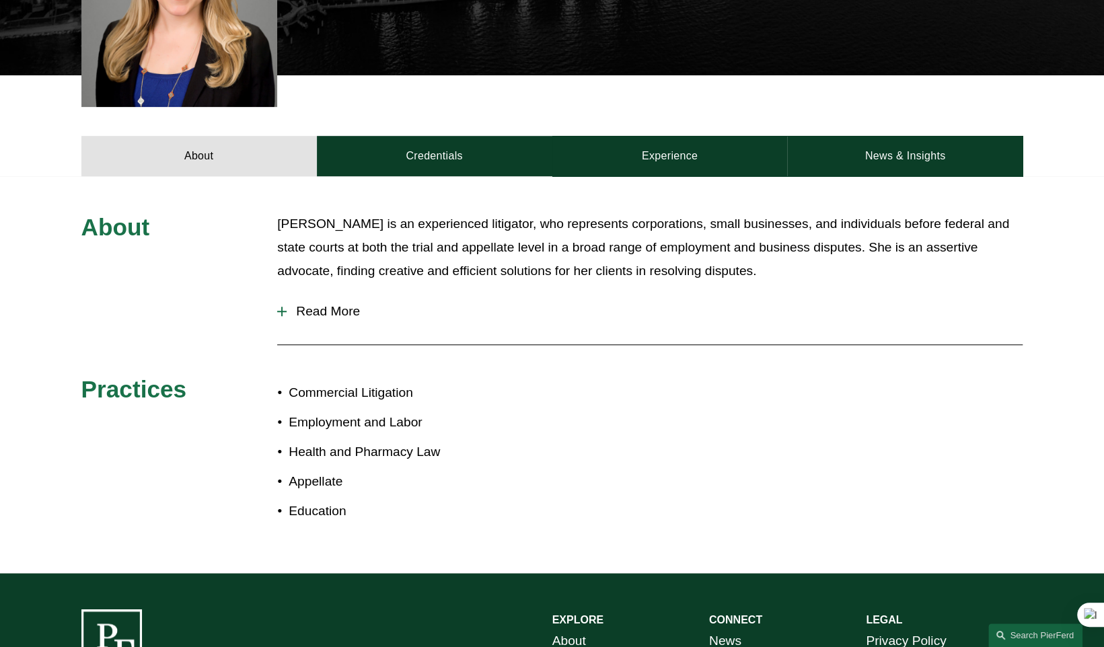
scroll to position [246, 0]
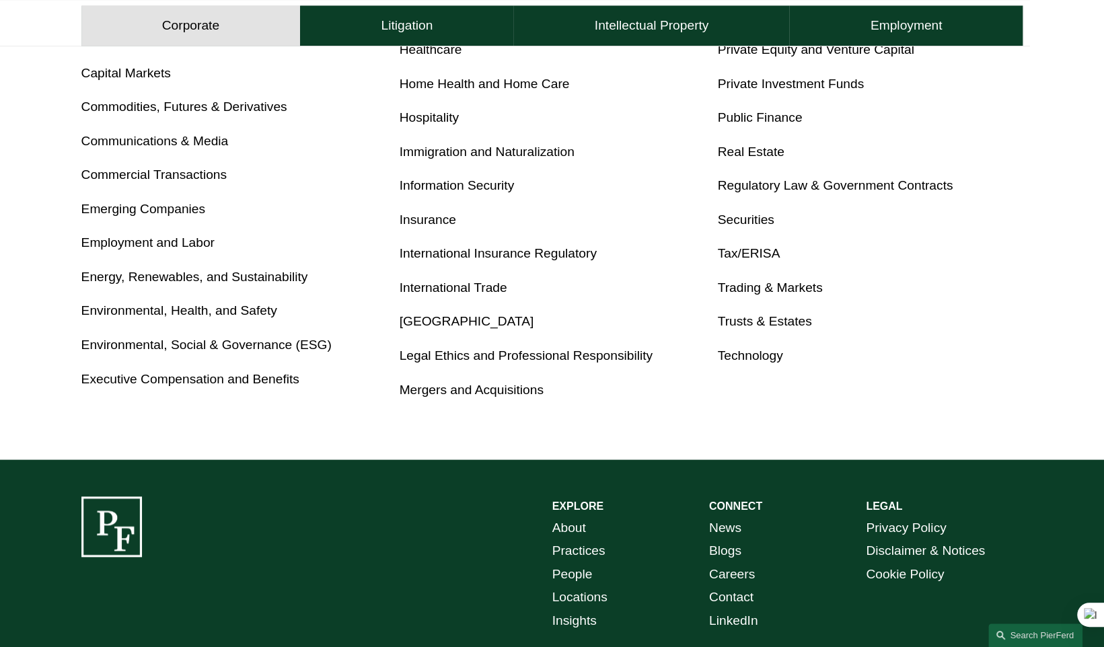
scroll to position [493, 0]
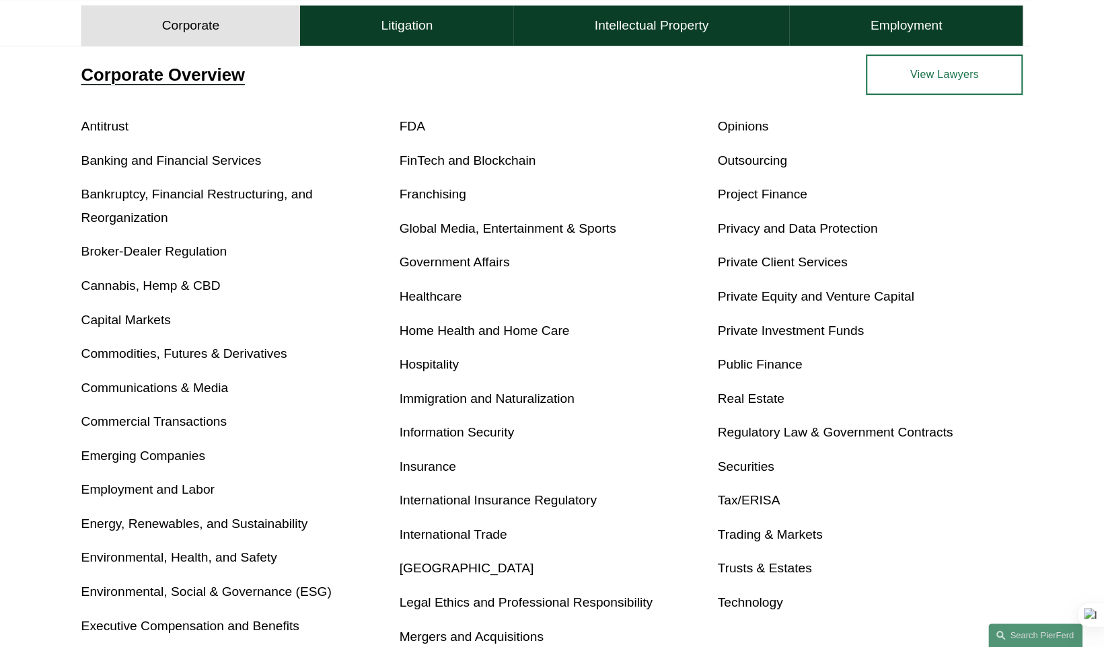
click at [754, 394] on link "Real Estate" at bounding box center [750, 399] width 67 height 14
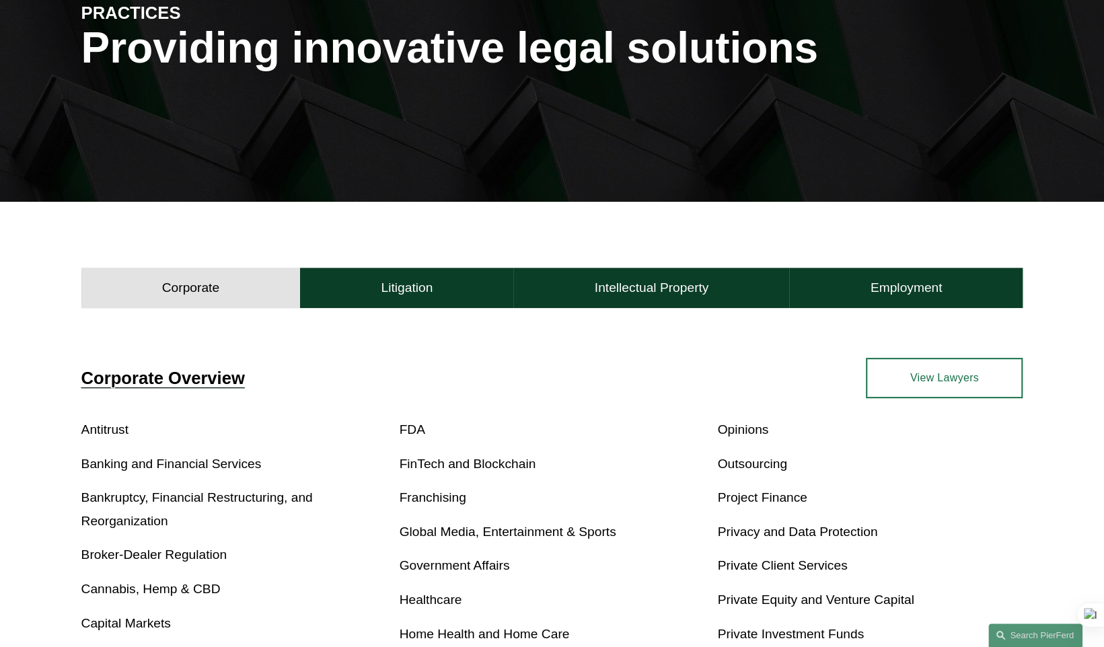
scroll to position [0, 0]
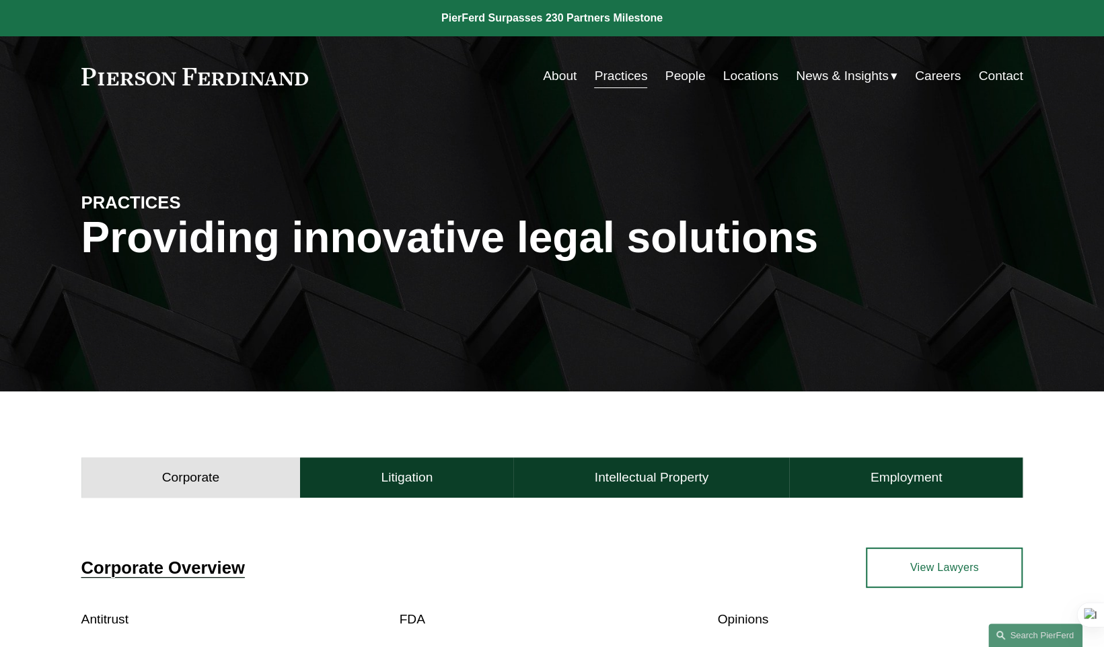
click at [748, 75] on link "Locations" at bounding box center [750, 76] width 55 height 26
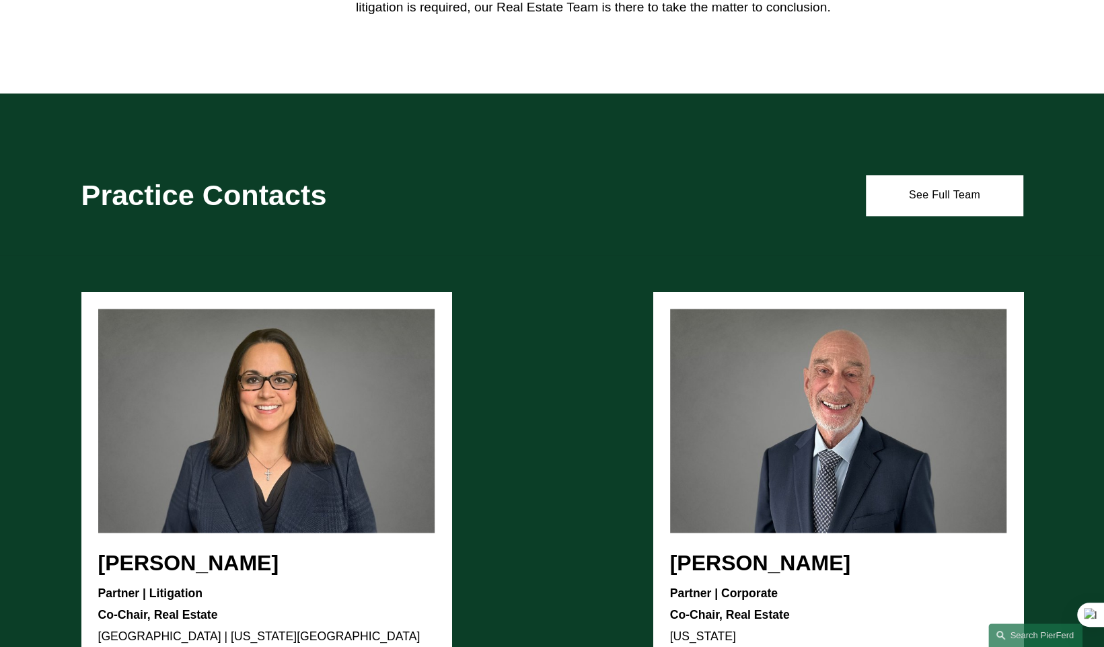
scroll to position [1480, 0]
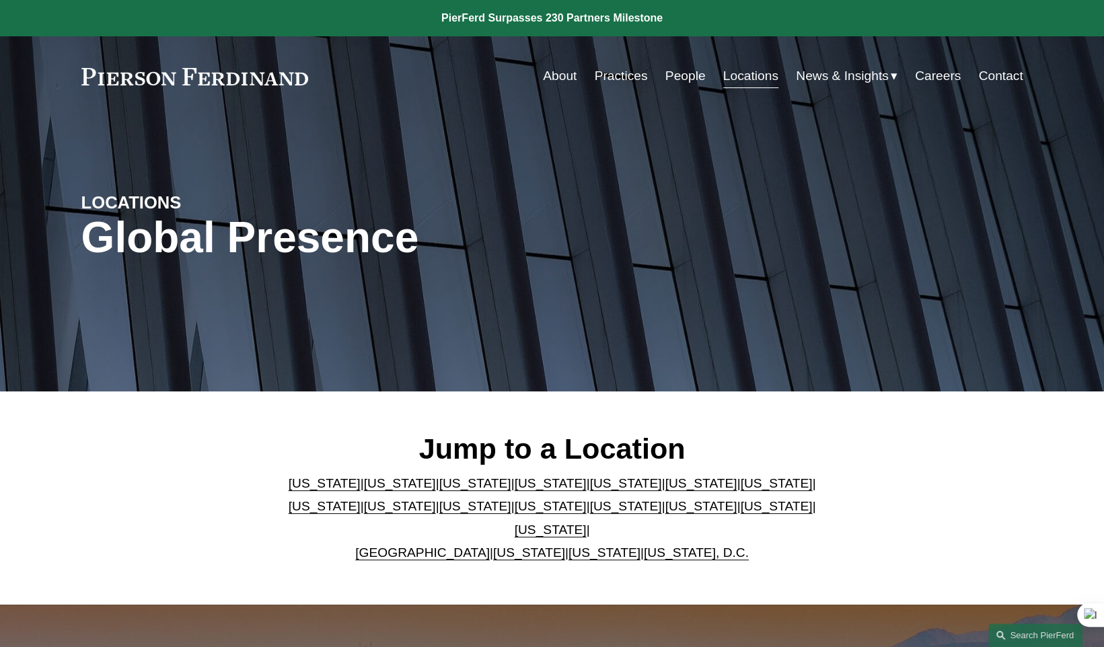
scroll to position [246, 0]
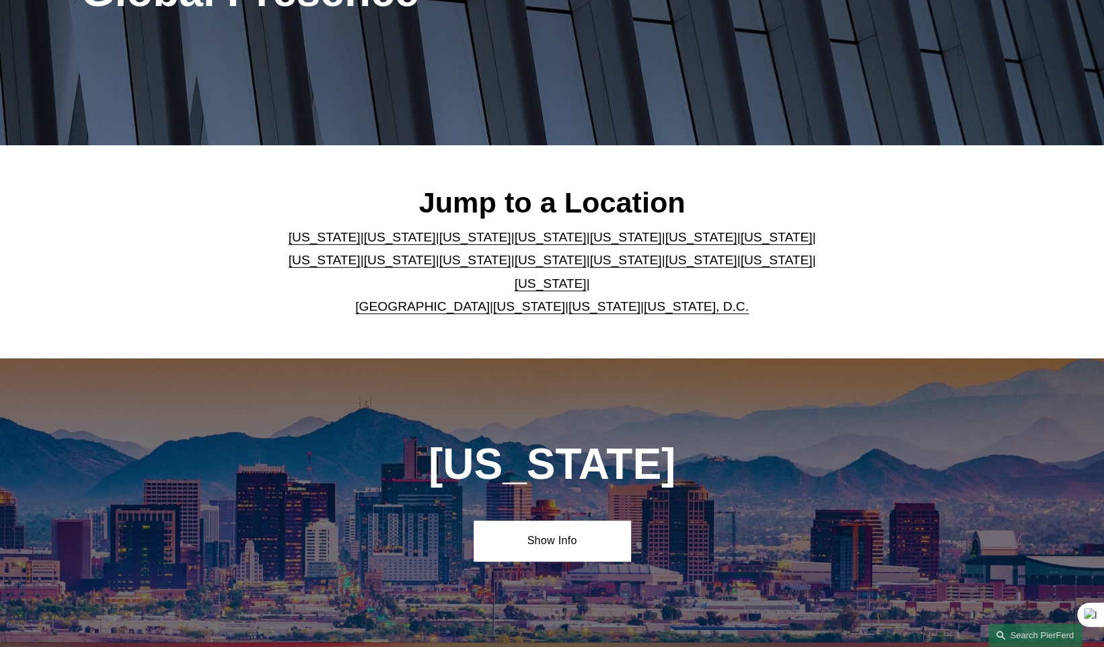
click at [590, 244] on link "[US_STATE]" at bounding box center [626, 237] width 72 height 14
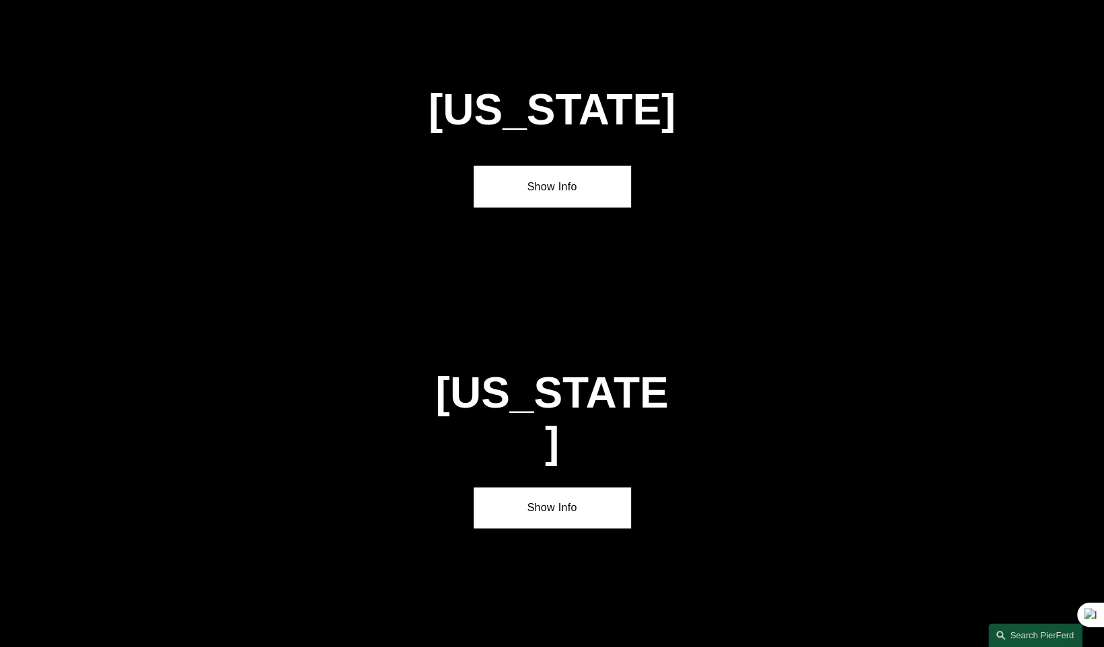
scroll to position [1740, 0]
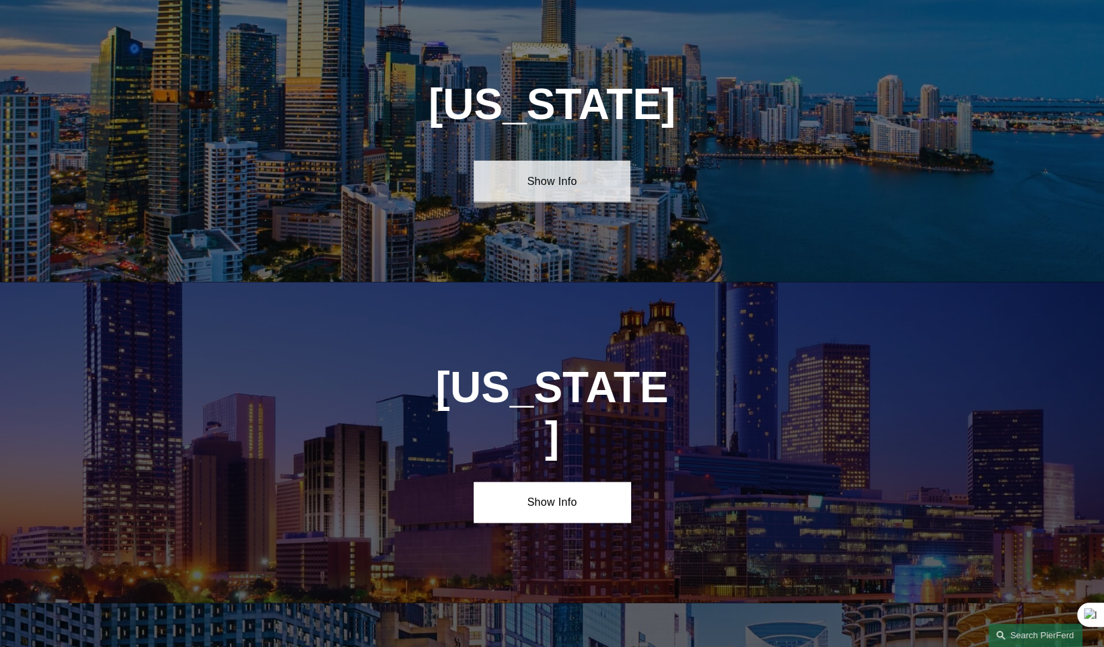
click at [550, 183] on link "Show Info" at bounding box center [552, 181] width 157 height 40
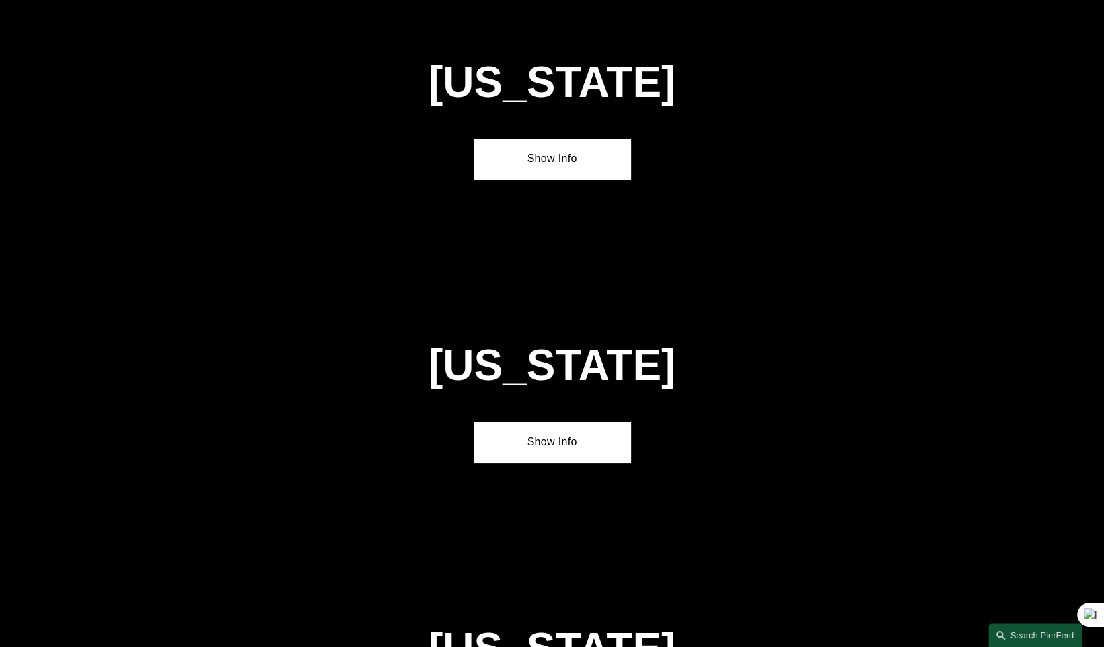
scroll to position [3454, 0]
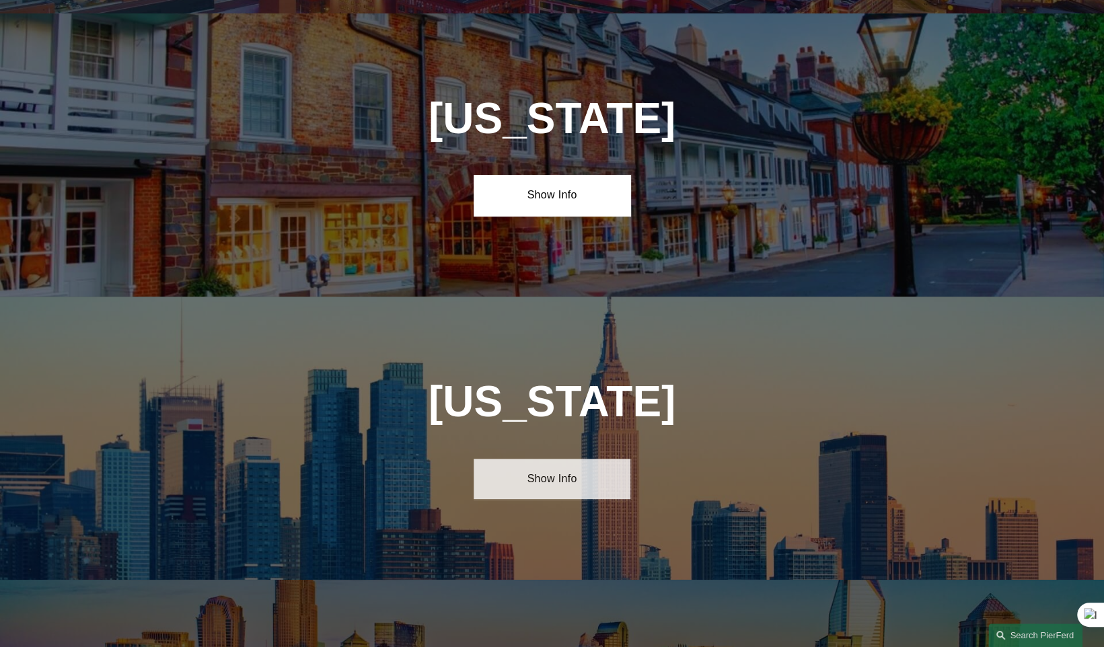
click at [539, 459] on link "Show Info" at bounding box center [552, 479] width 157 height 40
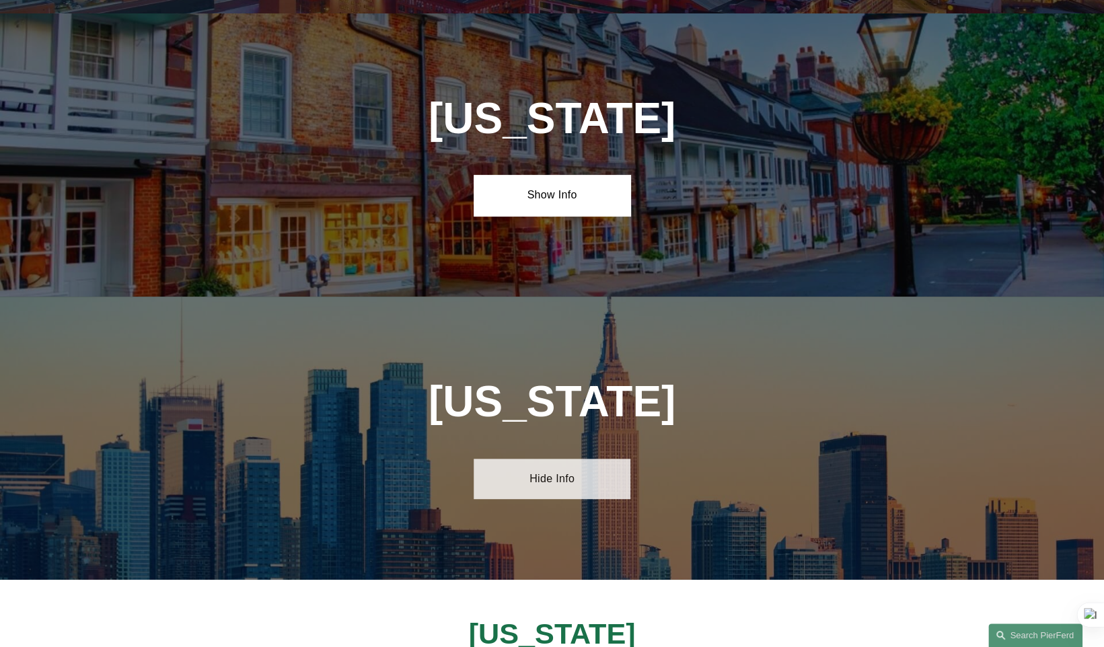
scroll to position [3701, 0]
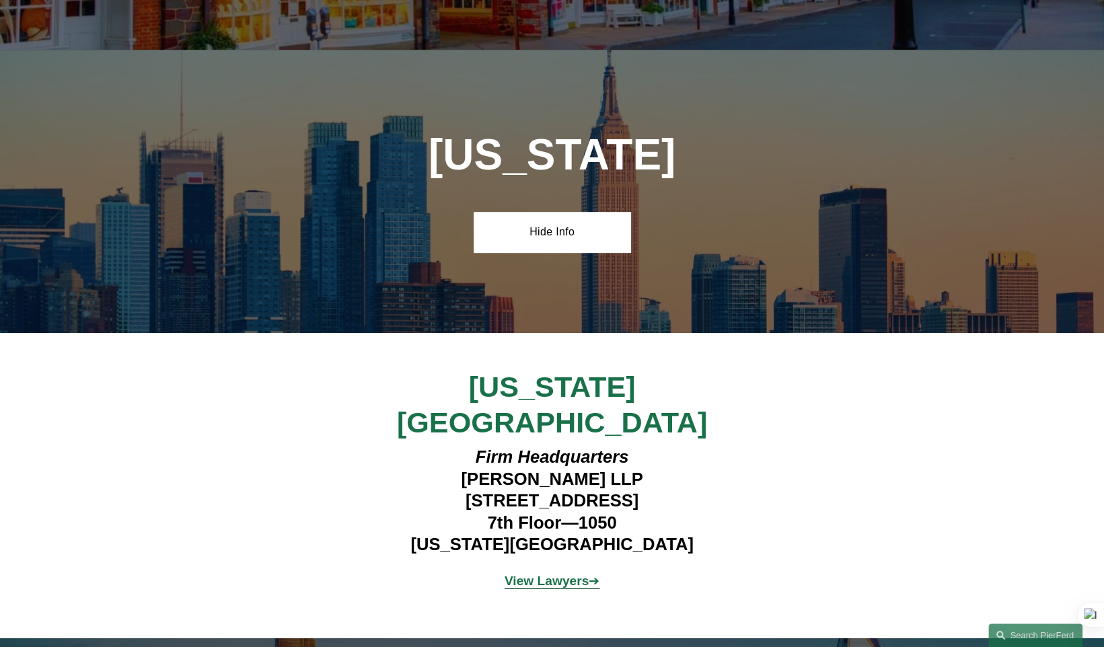
click at [530, 574] on strong "View Lawyers" at bounding box center [547, 581] width 85 height 14
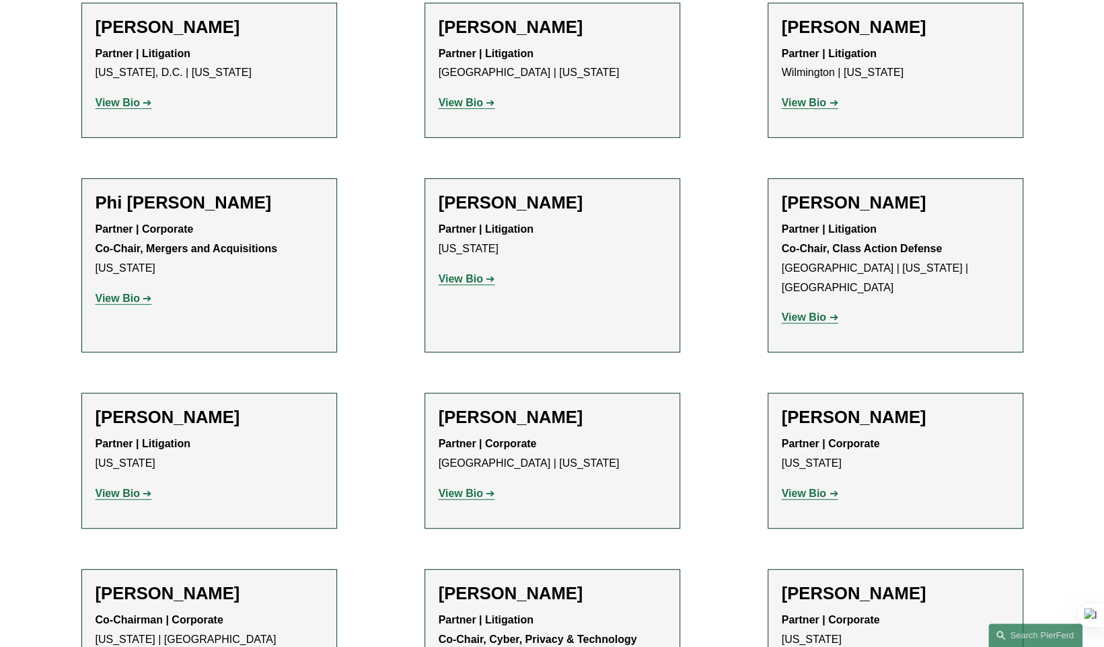
scroll to position [4194, 0]
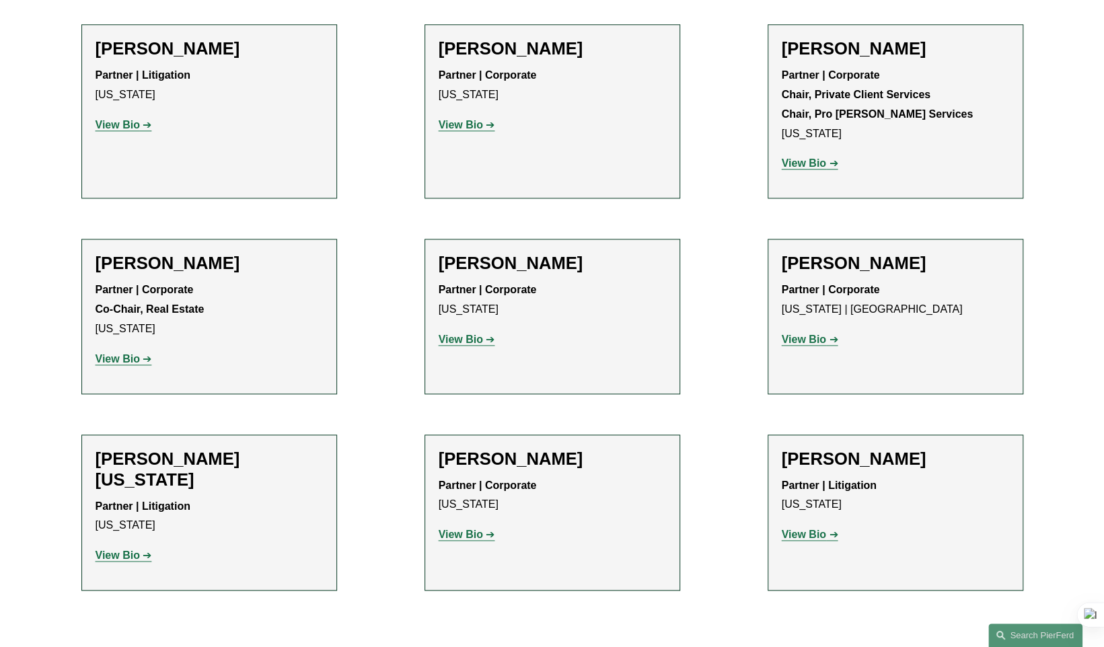
click at [467, 529] on strong "View Bio" at bounding box center [461, 534] width 44 height 11
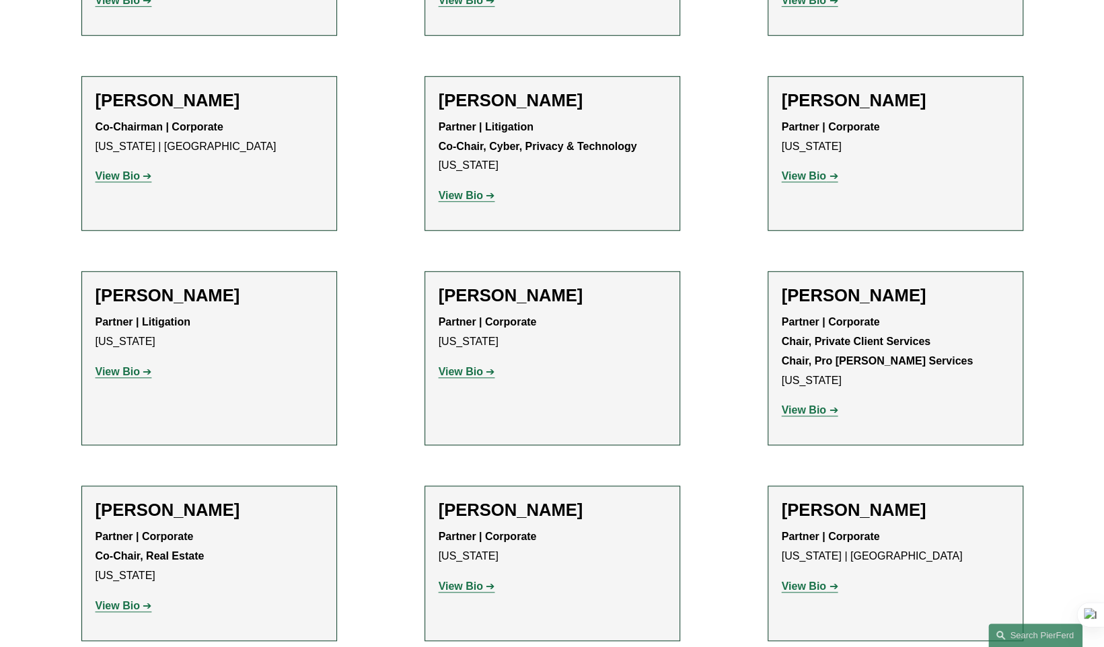
scroll to position [3701, 0]
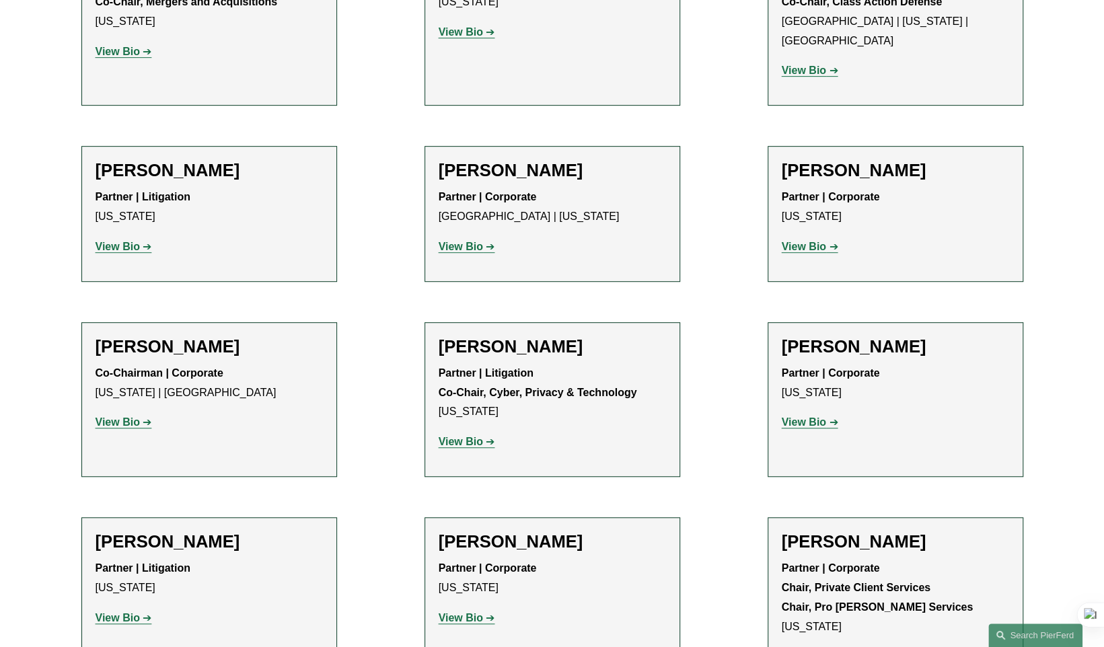
click at [120, 417] on strong "View Bio" at bounding box center [118, 422] width 44 height 11
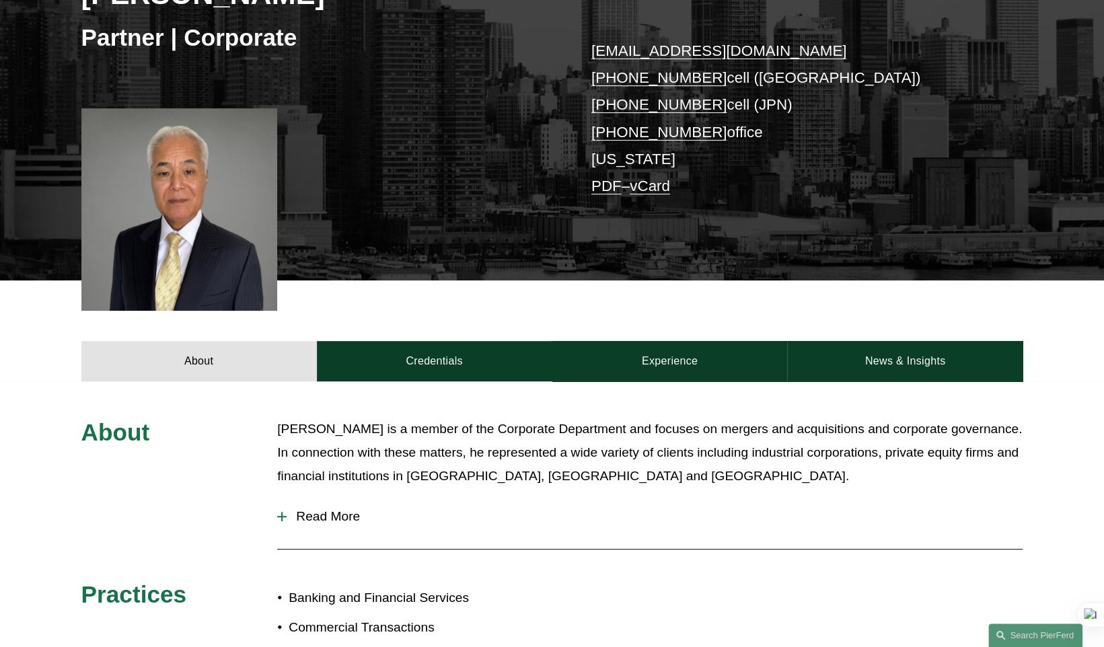
scroll to position [501, 0]
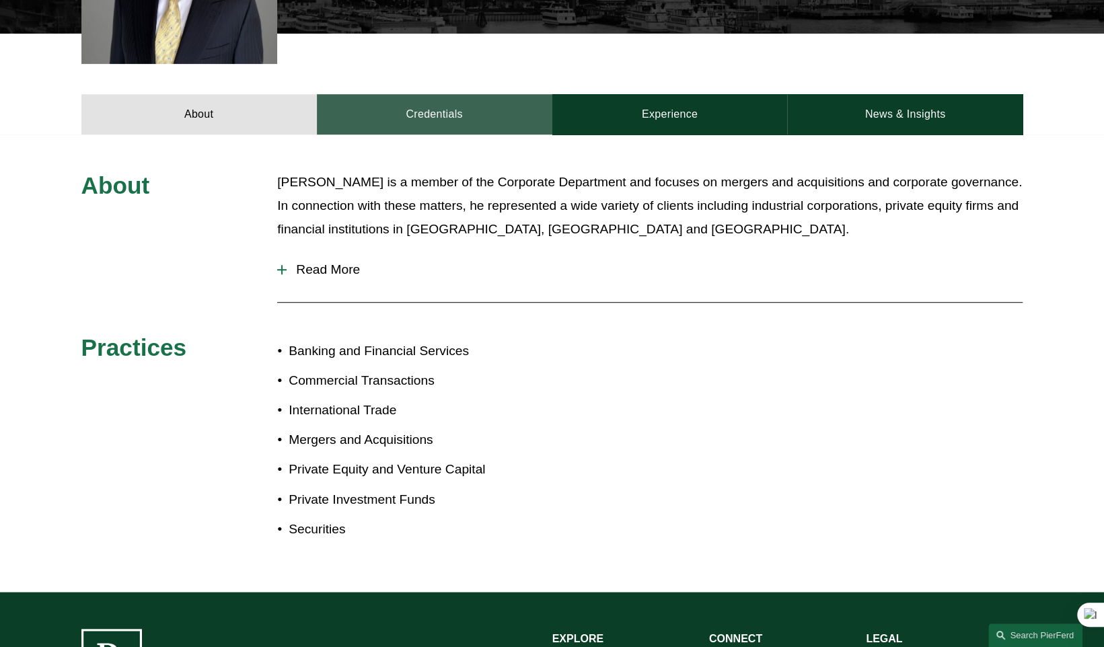
click at [448, 108] on link "Credentials" at bounding box center [435, 114] width 236 height 40
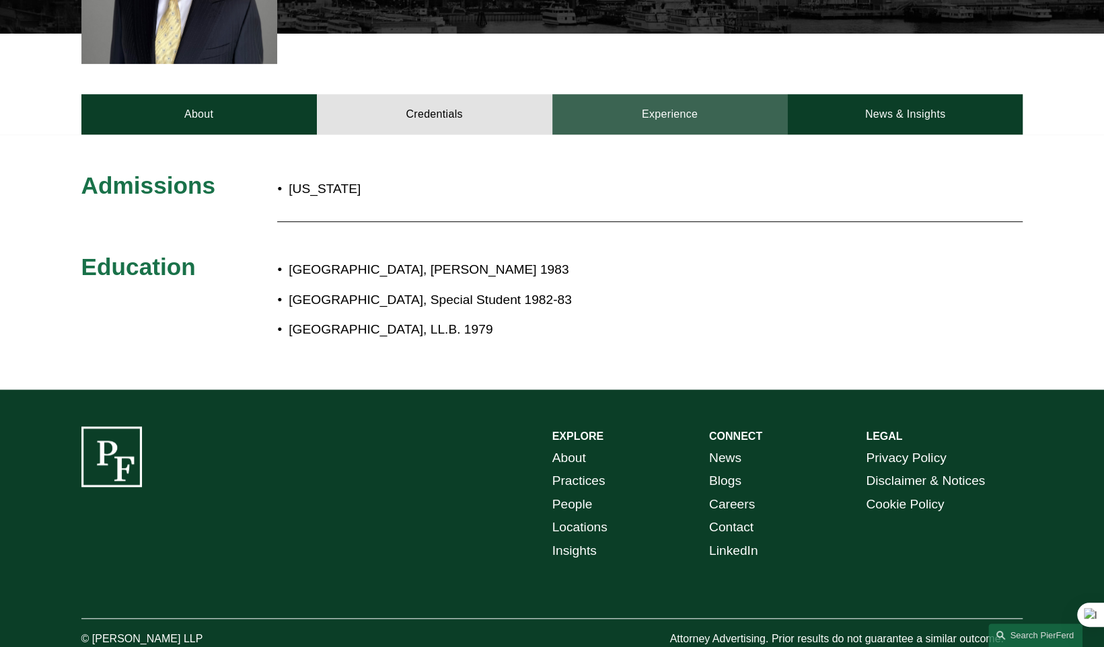
click at [637, 116] on link "Experience" at bounding box center [670, 114] width 236 height 40
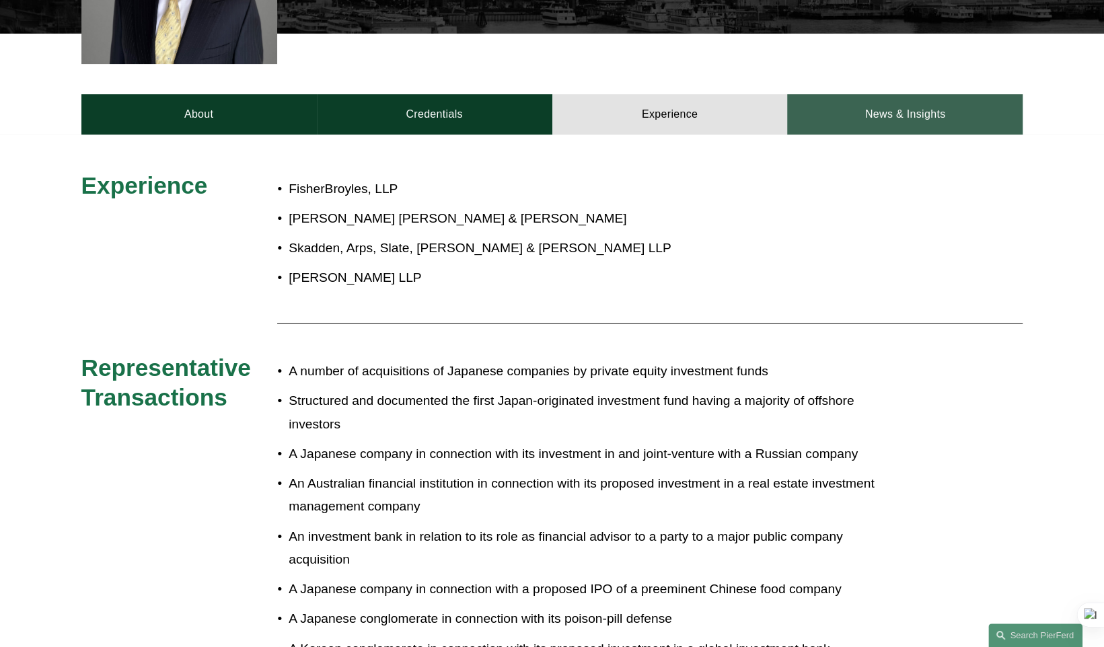
click at [892, 127] on link "News & Insights" at bounding box center [905, 114] width 236 height 40
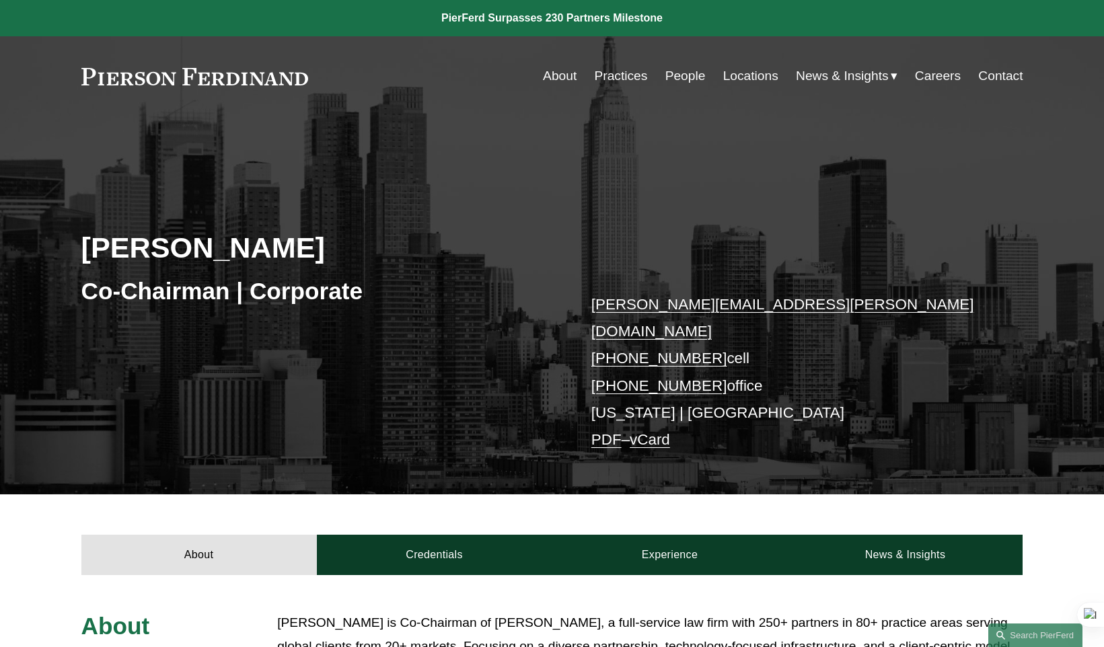
scroll to position [246, 0]
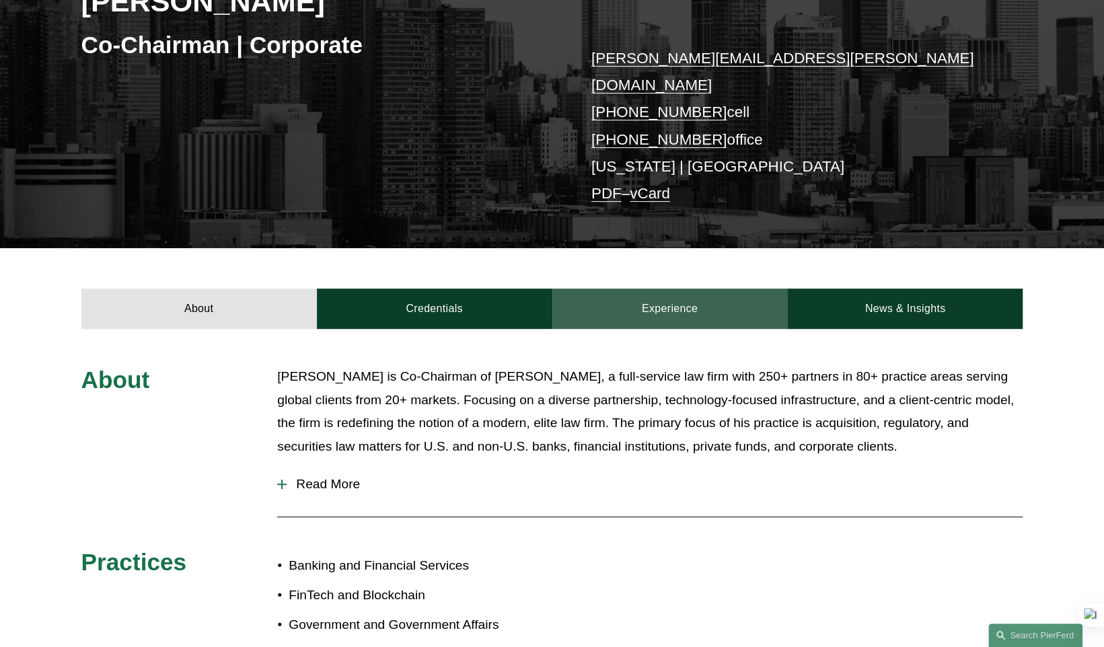
click at [615, 289] on link "Experience" at bounding box center [670, 309] width 236 height 40
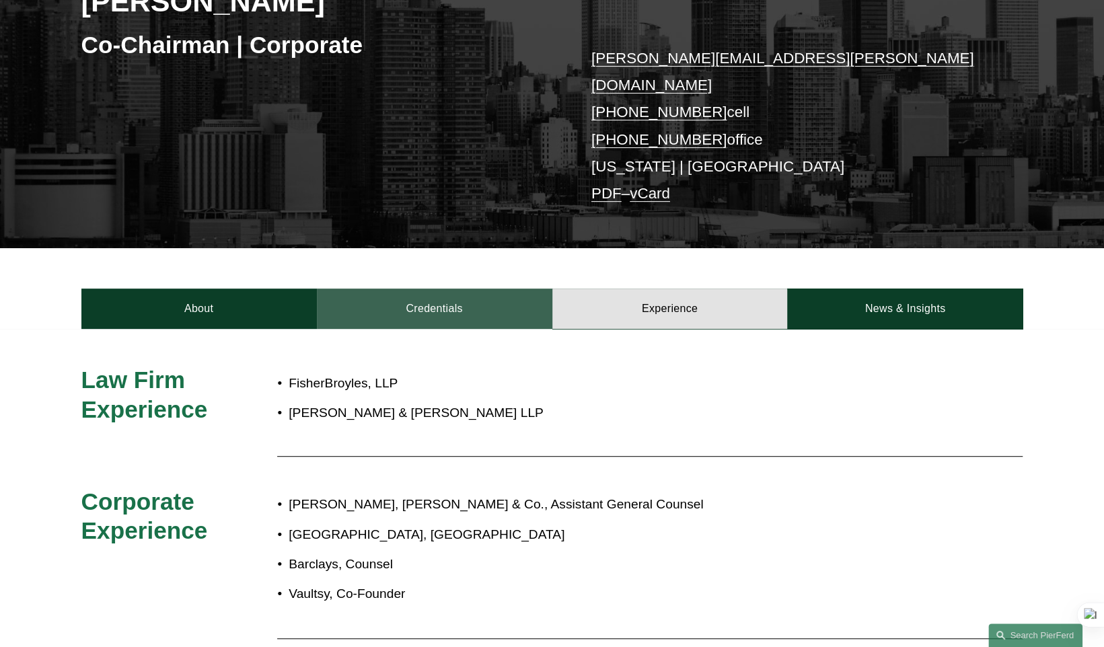
click at [464, 297] on link "Credentials" at bounding box center [435, 309] width 236 height 40
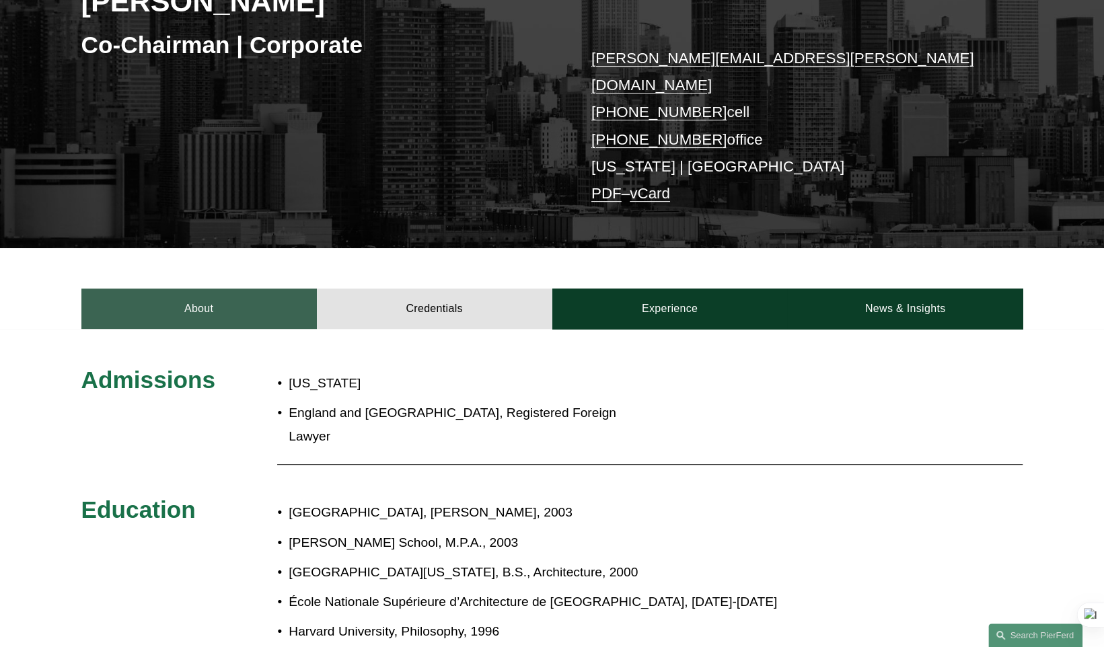
click at [233, 289] on link "About" at bounding box center [199, 309] width 236 height 40
